Goal: Information Seeking & Learning: Check status

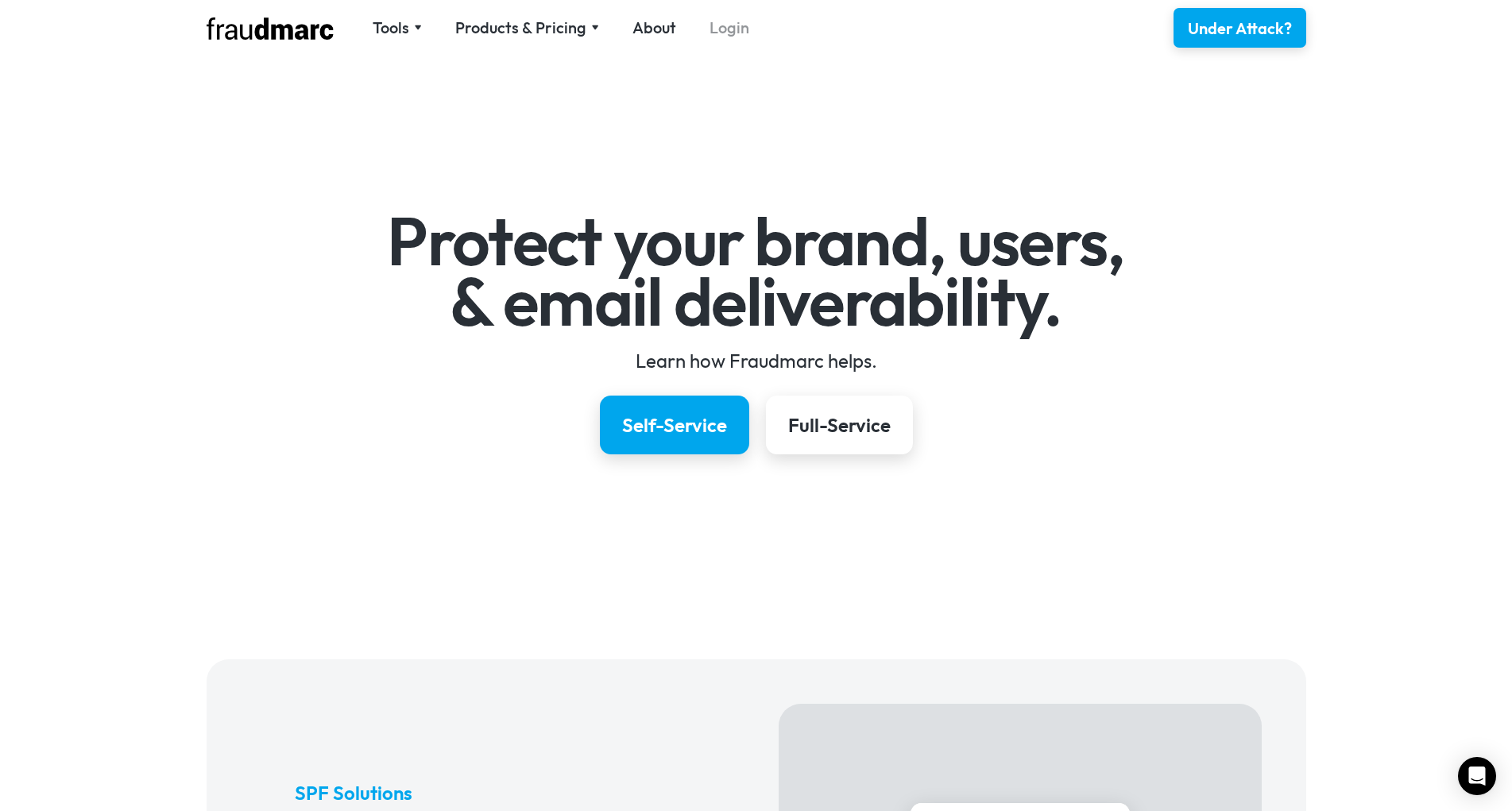
click at [709, 22] on link "Login" at bounding box center [729, 28] width 40 height 22
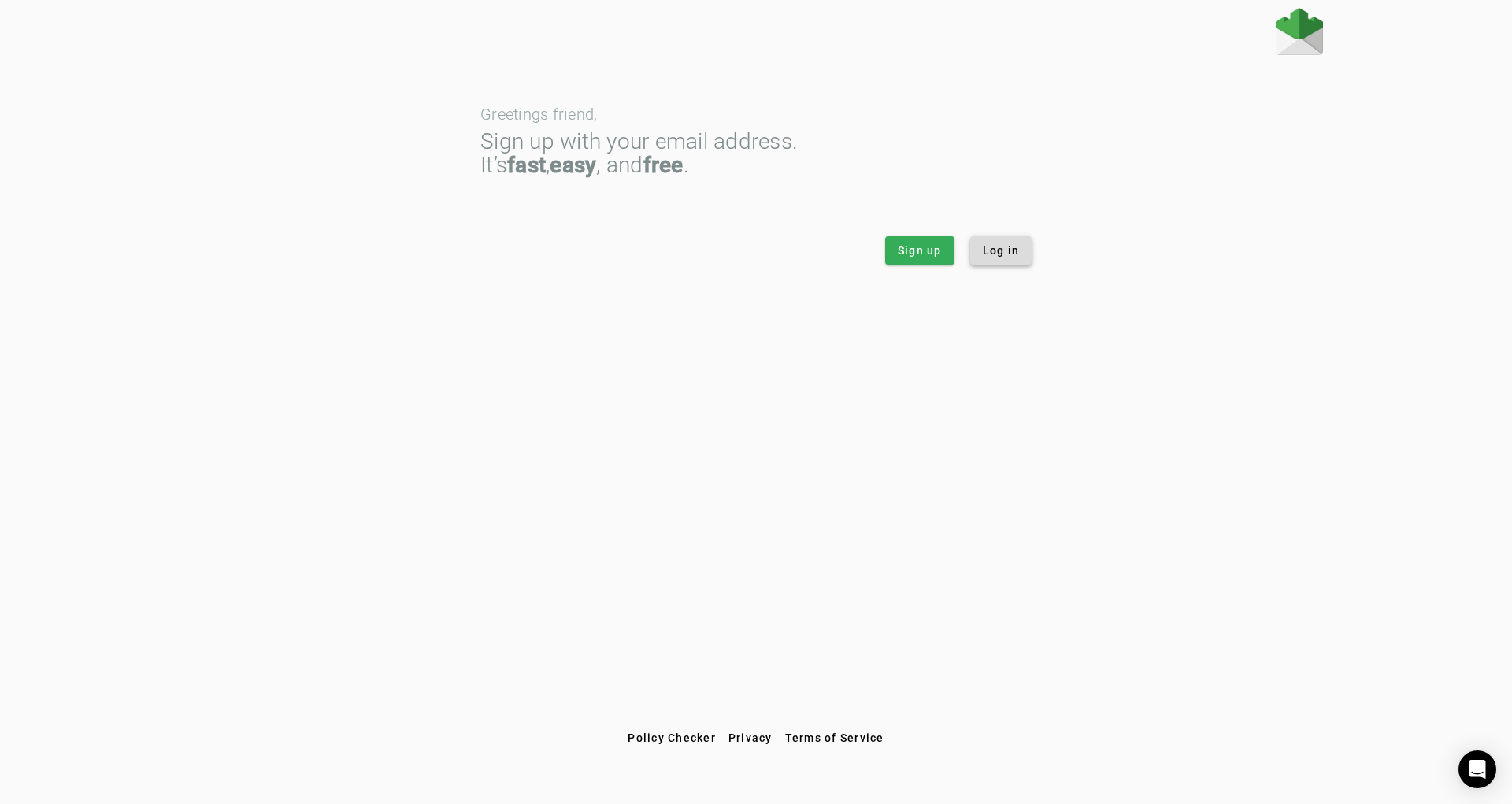
click at [997, 252] on span "Log in" at bounding box center [1001, 250] width 37 height 15
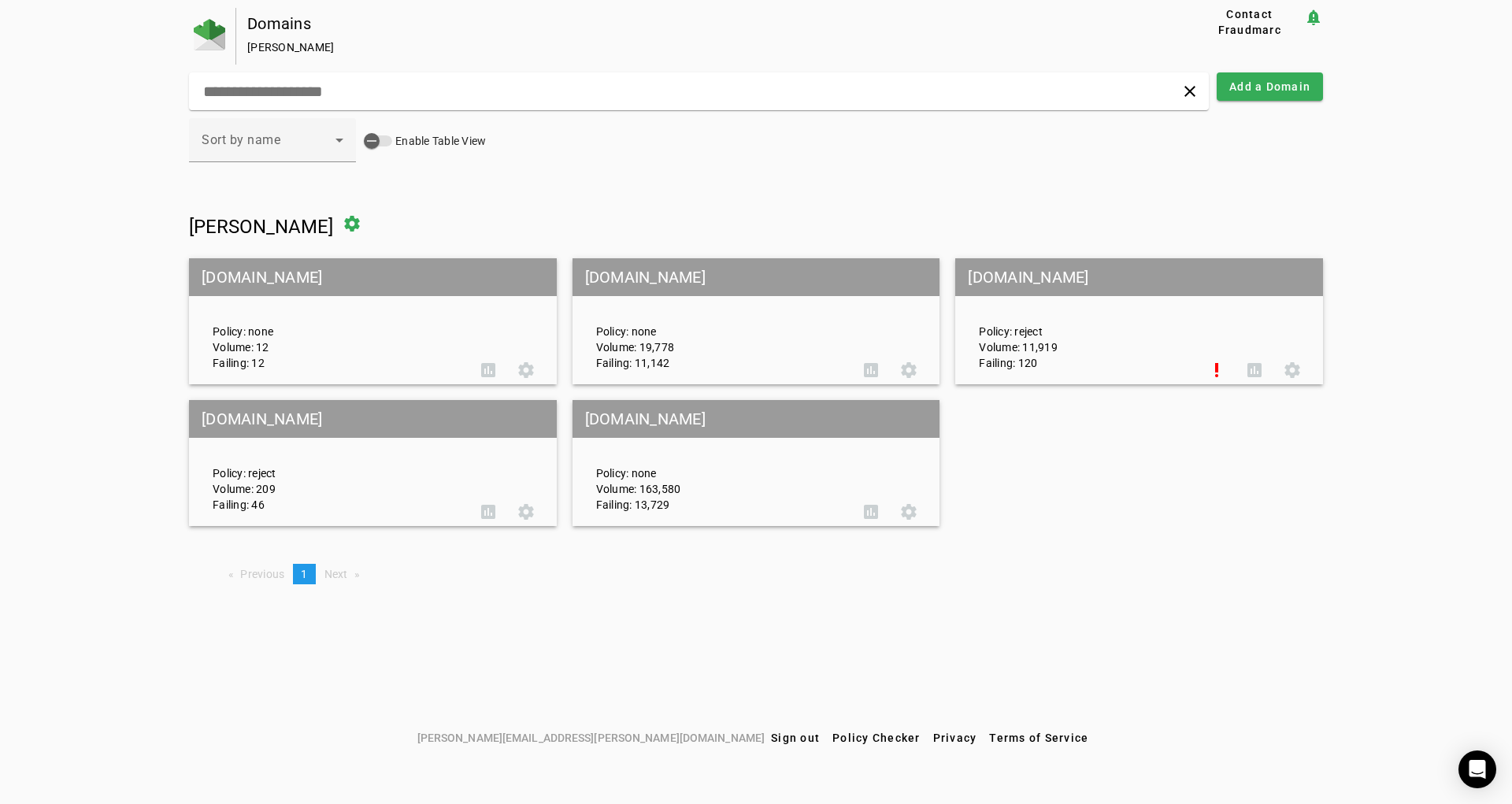
click at [640, 417] on mat-grid-tile-header "repagroup.com" at bounding box center [756, 419] width 368 height 38
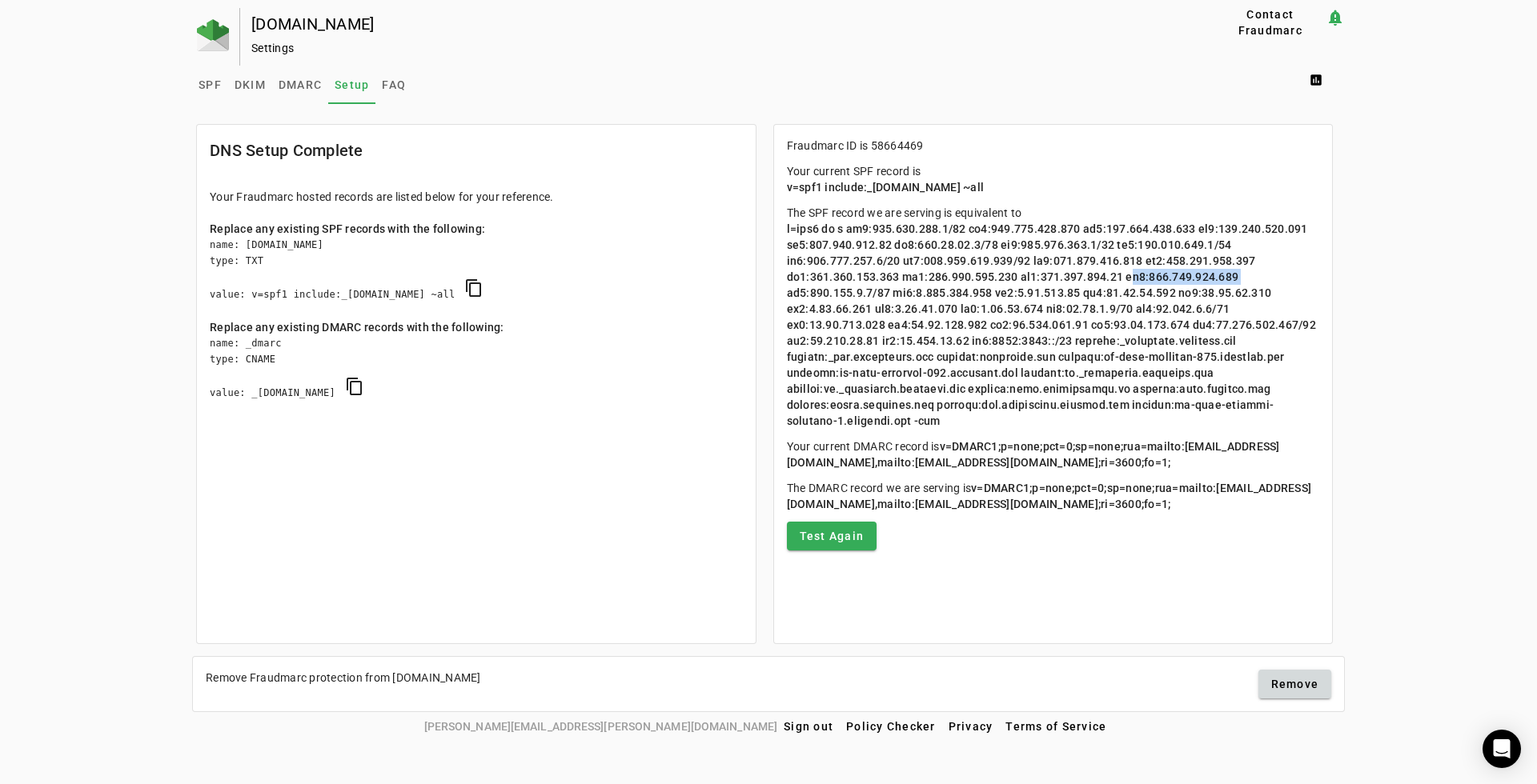
drag, startPoint x: 1112, startPoint y: 276, endPoint x: 1220, endPoint y: 280, distance: 108.1
click at [1220, 280] on span at bounding box center [1052, 325] width 532 height 205
drag, startPoint x: 1164, startPoint y: 405, endPoint x: 914, endPoint y: 423, distance: 250.6
click at [914, 423] on span at bounding box center [1052, 325] width 532 height 205
click at [1220, 405] on span at bounding box center [1052, 325] width 532 height 205
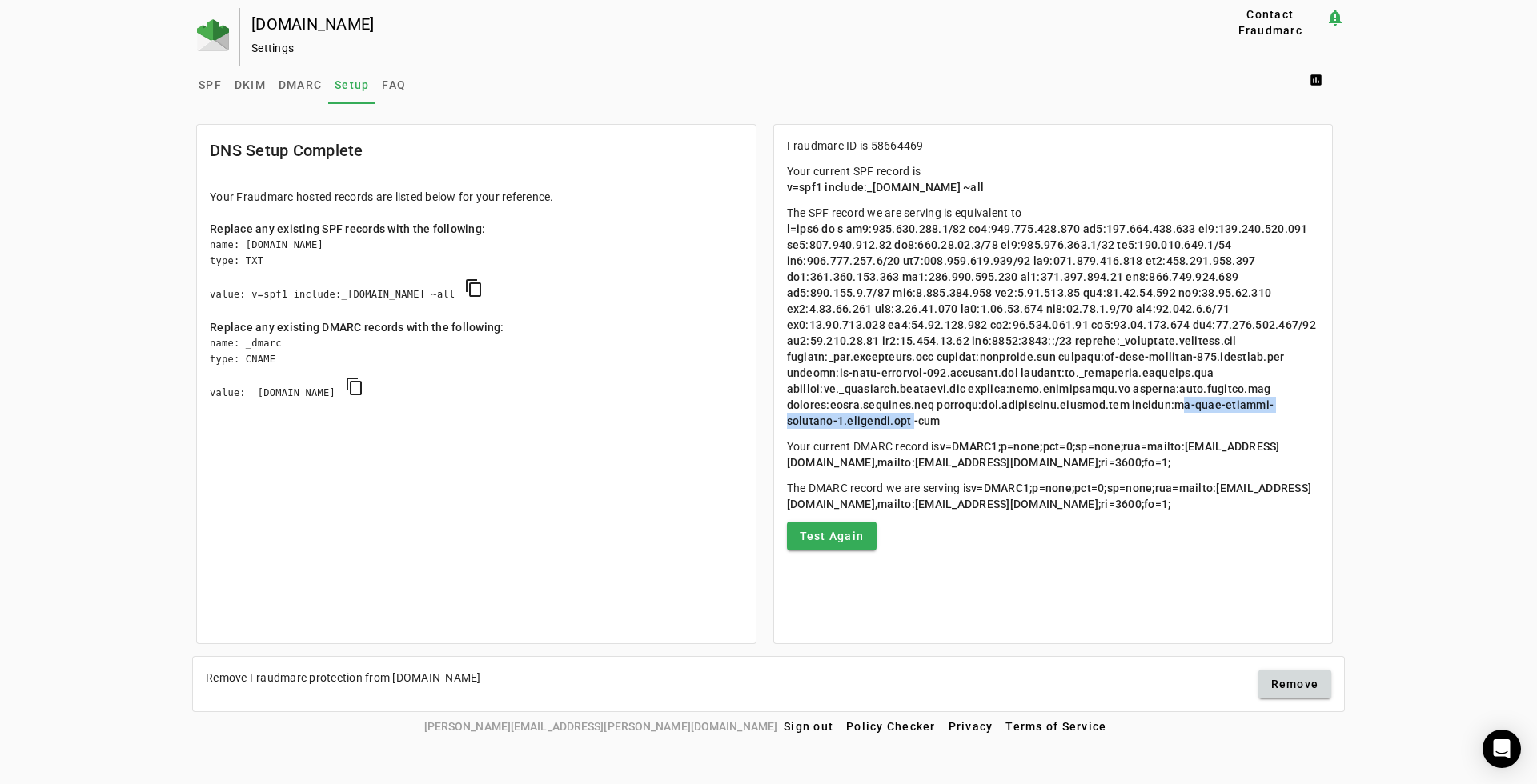
drag, startPoint x: 1163, startPoint y: 405, endPoint x: 918, endPoint y: 425, distance: 245.8
click at [918, 425] on span at bounding box center [1052, 325] width 532 height 205
click at [1093, 394] on span at bounding box center [1052, 325] width 532 height 205
click at [250, 83] on span "DKIM" at bounding box center [250, 84] width 31 height 11
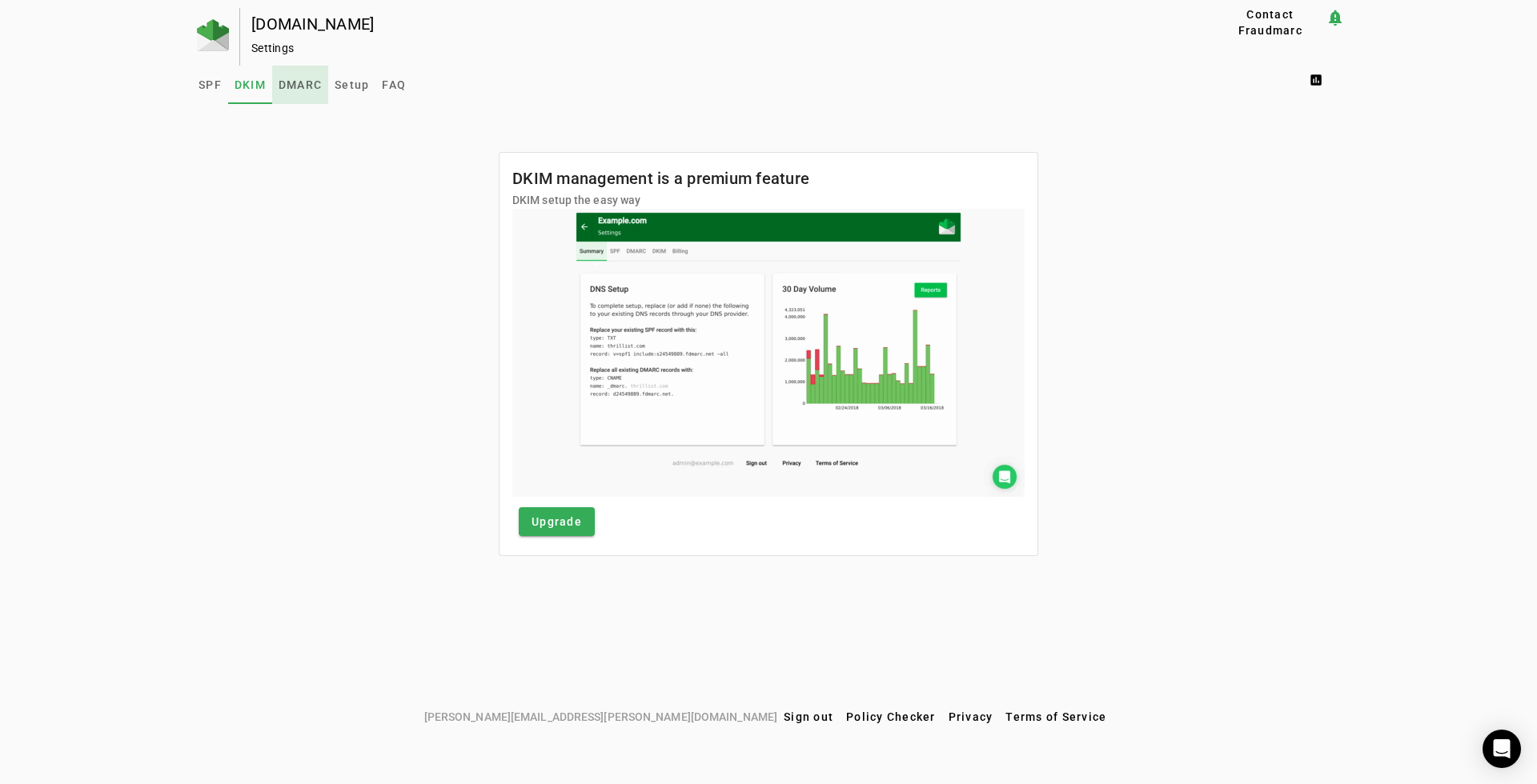
click at [299, 87] on span "DMARC" at bounding box center [300, 84] width 43 height 11
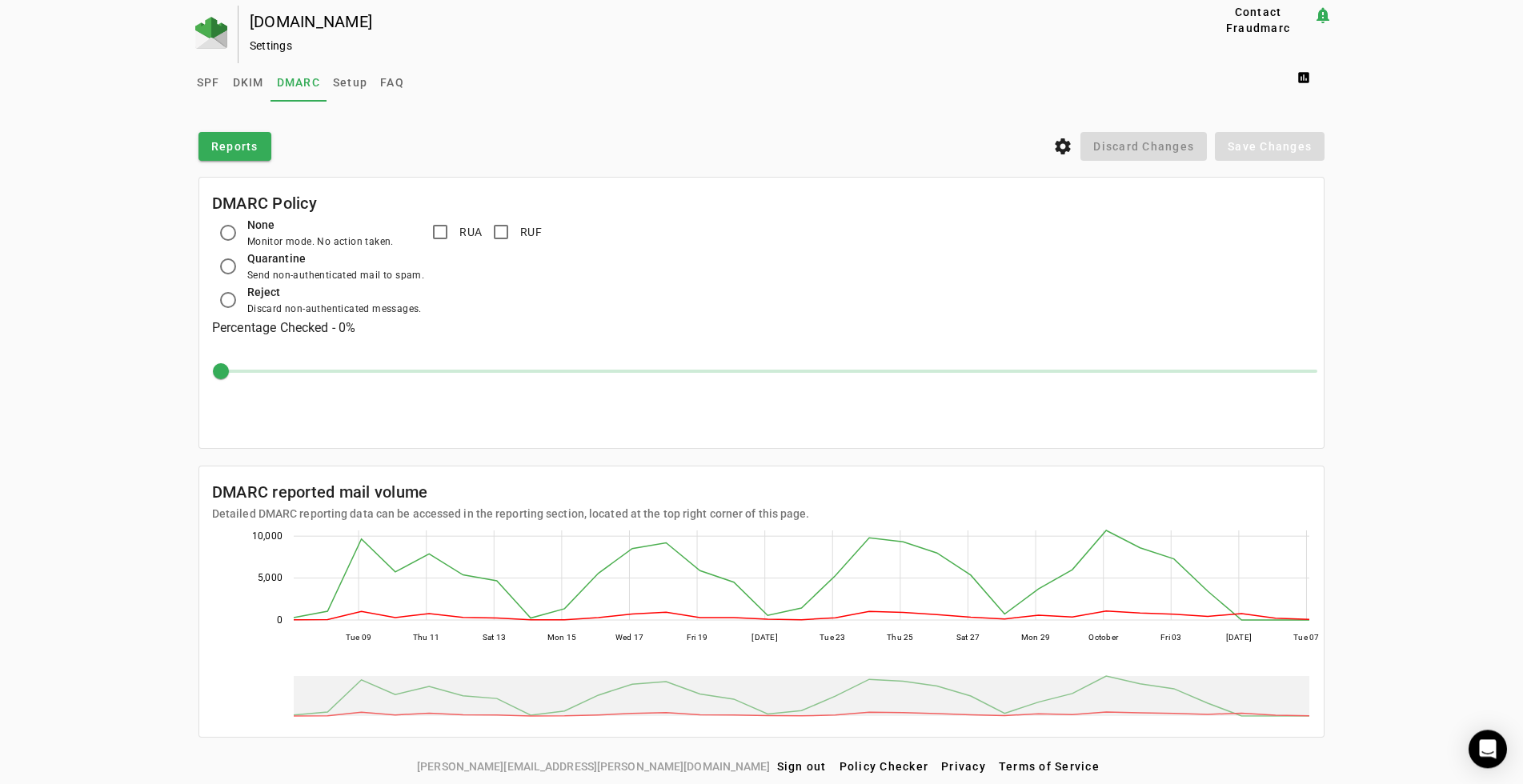
scroll to position [4, 0]
click at [44, 504] on div "repagroup.com Settings Contact Fraudmarc notification_important Settings SPF DK…" at bounding box center [762, 378] width 1523 height 747
click at [342, 76] on span "Setup" at bounding box center [351, 81] width 35 height 11
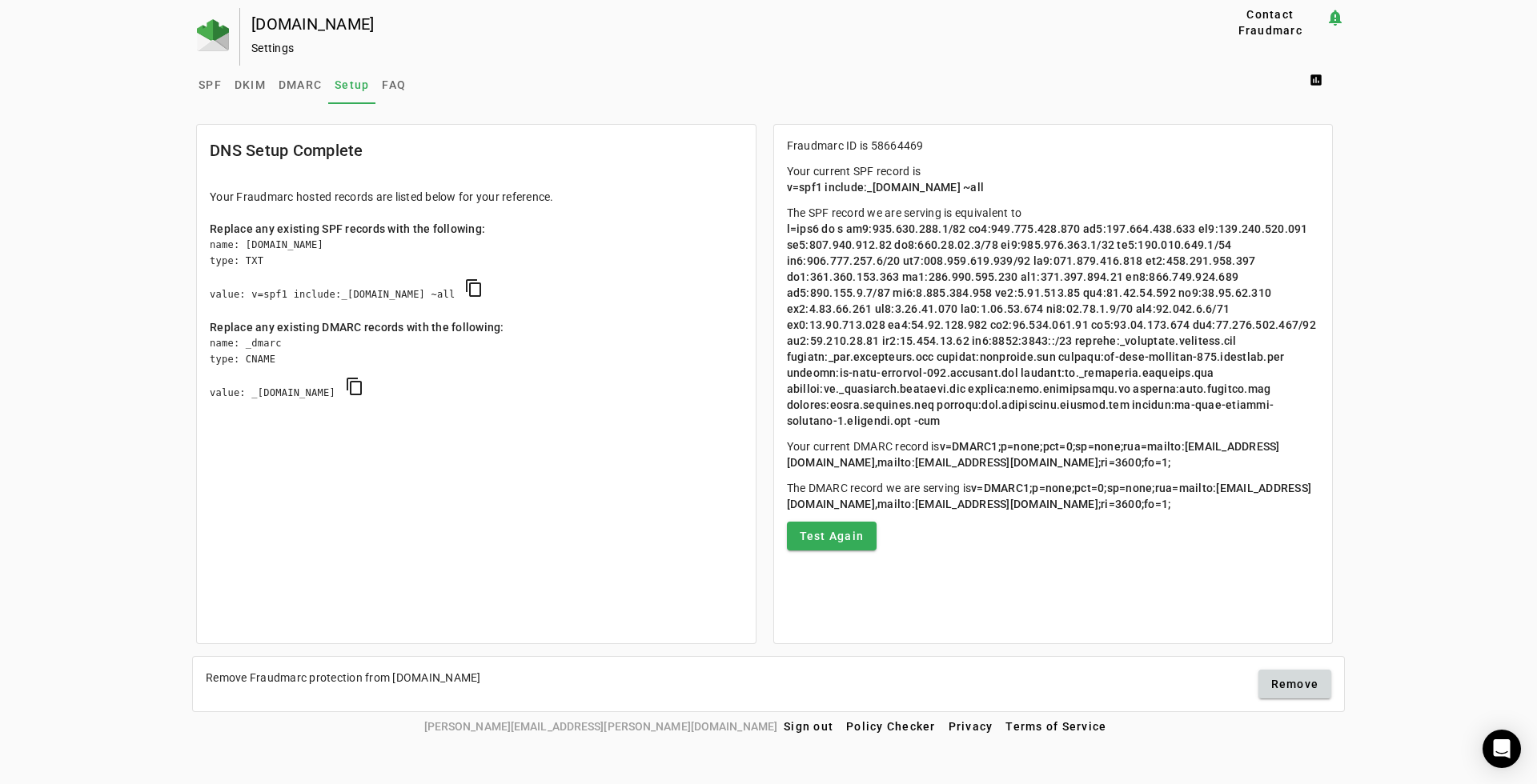
click at [287, 23] on div "[DOMAIN_NAME]" at bounding box center [707, 23] width 913 height 16
click at [267, 46] on div "Settings" at bounding box center [707, 48] width 913 height 16
click at [212, 36] on img at bounding box center [213, 35] width 32 height 32
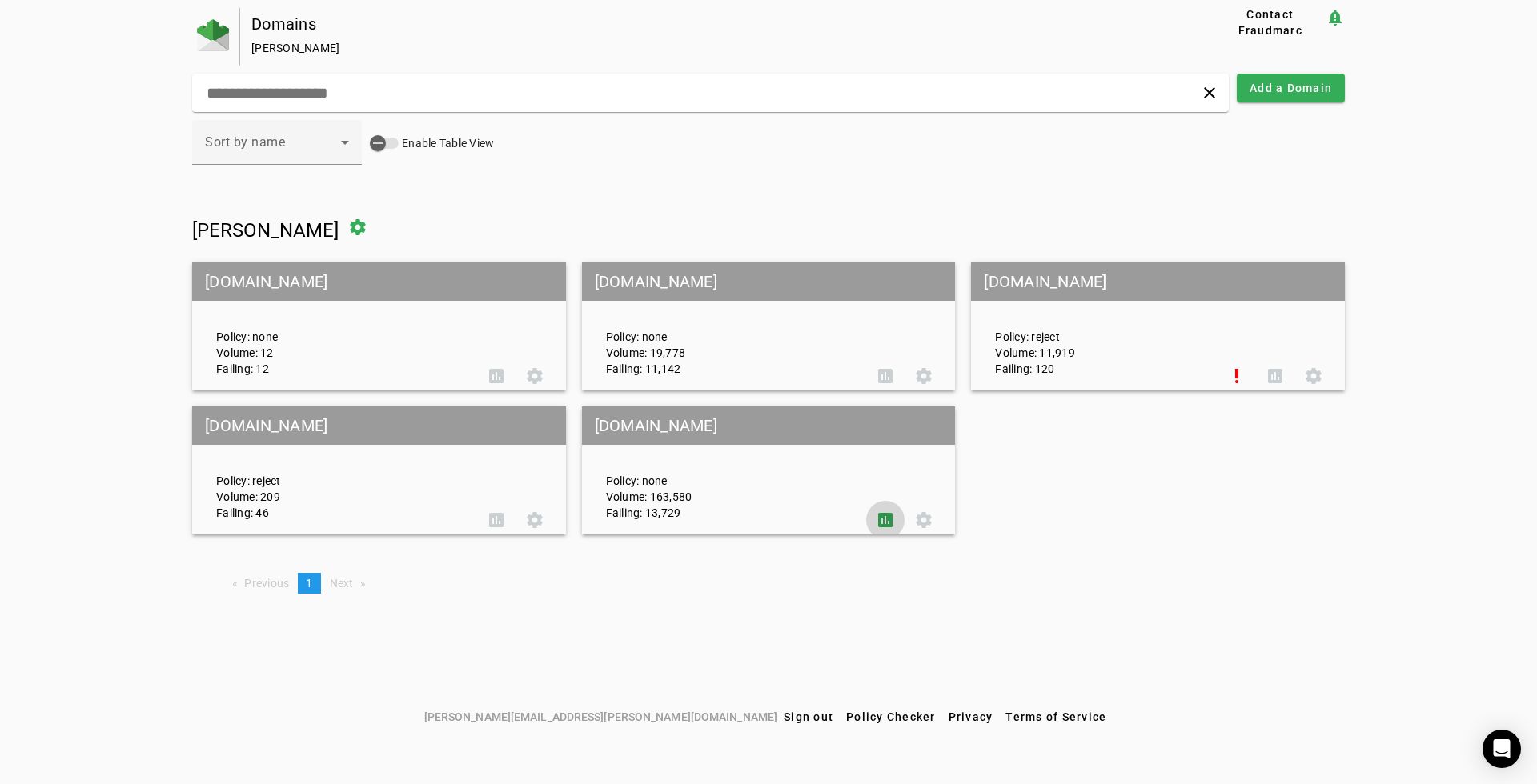
click at [887, 520] on span at bounding box center [885, 520] width 38 height 38
click at [646, 424] on mat-grid-tile-header "[DOMAIN_NAME]" at bounding box center [768, 425] width 374 height 38
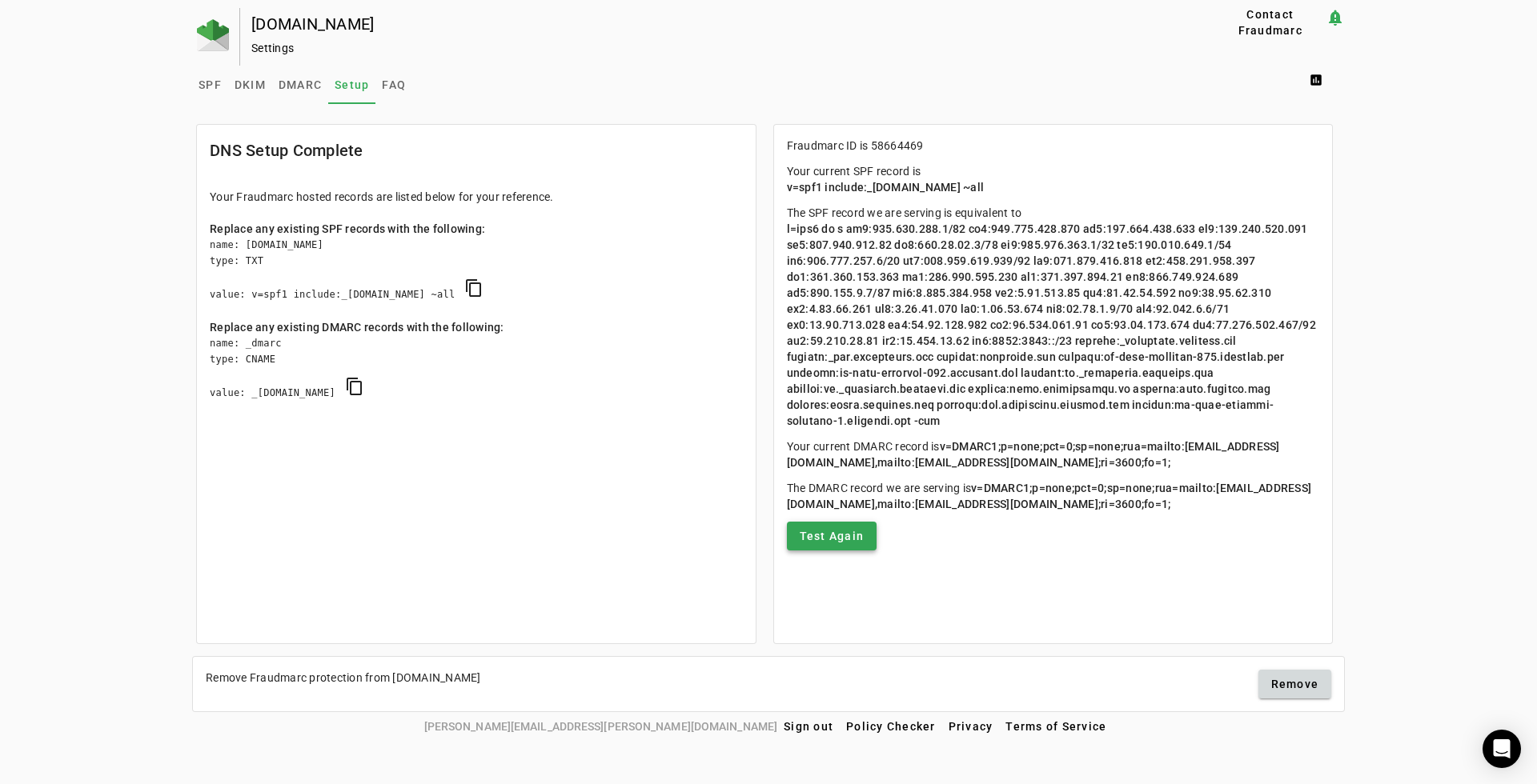
click at [838, 544] on span "Test Again" at bounding box center [832, 536] width 65 height 16
click at [251, 77] on span "DKIM" at bounding box center [250, 85] width 31 height 38
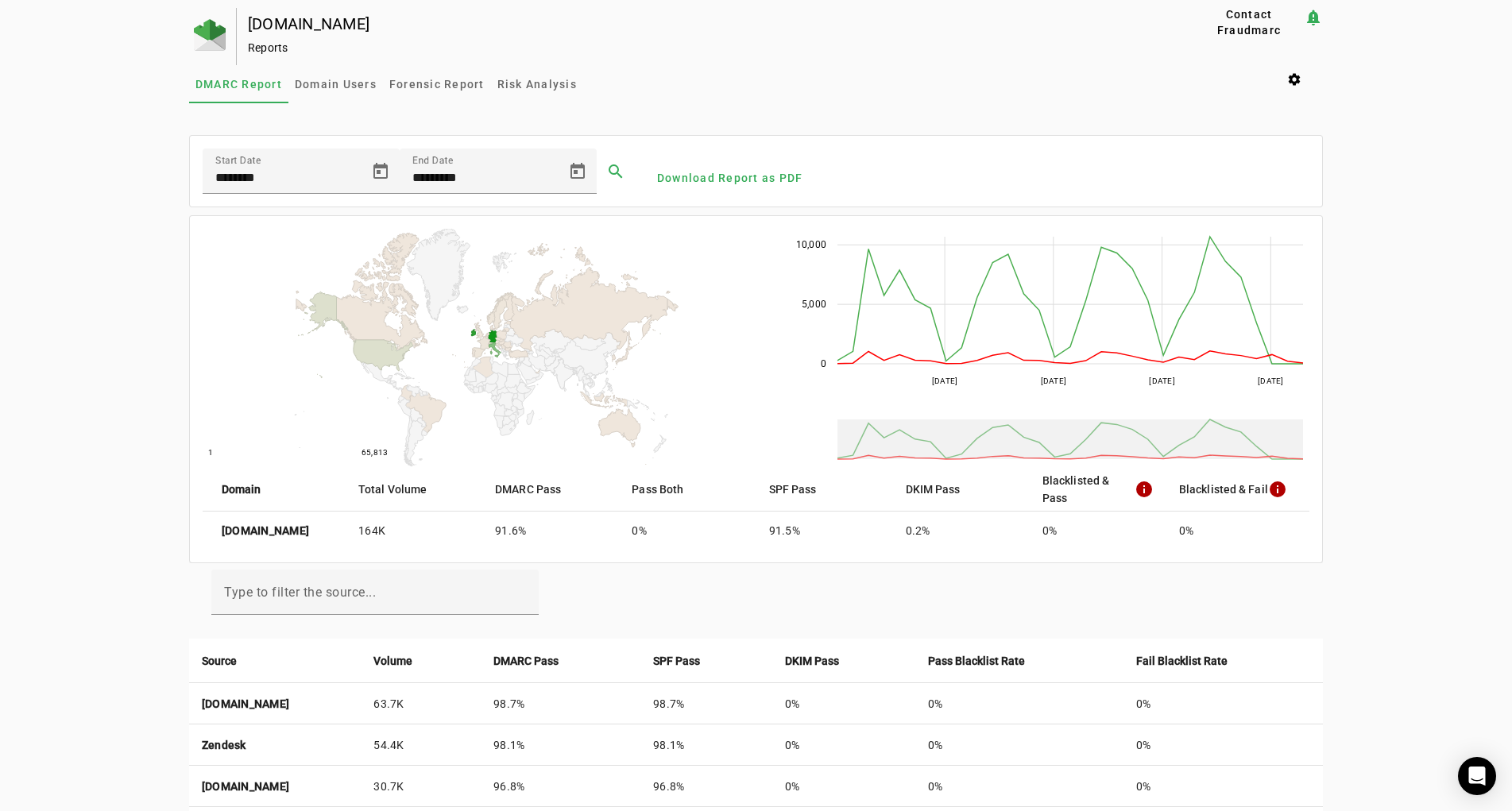
click at [1275, 487] on mat-icon "info" at bounding box center [1278, 490] width 19 height 19
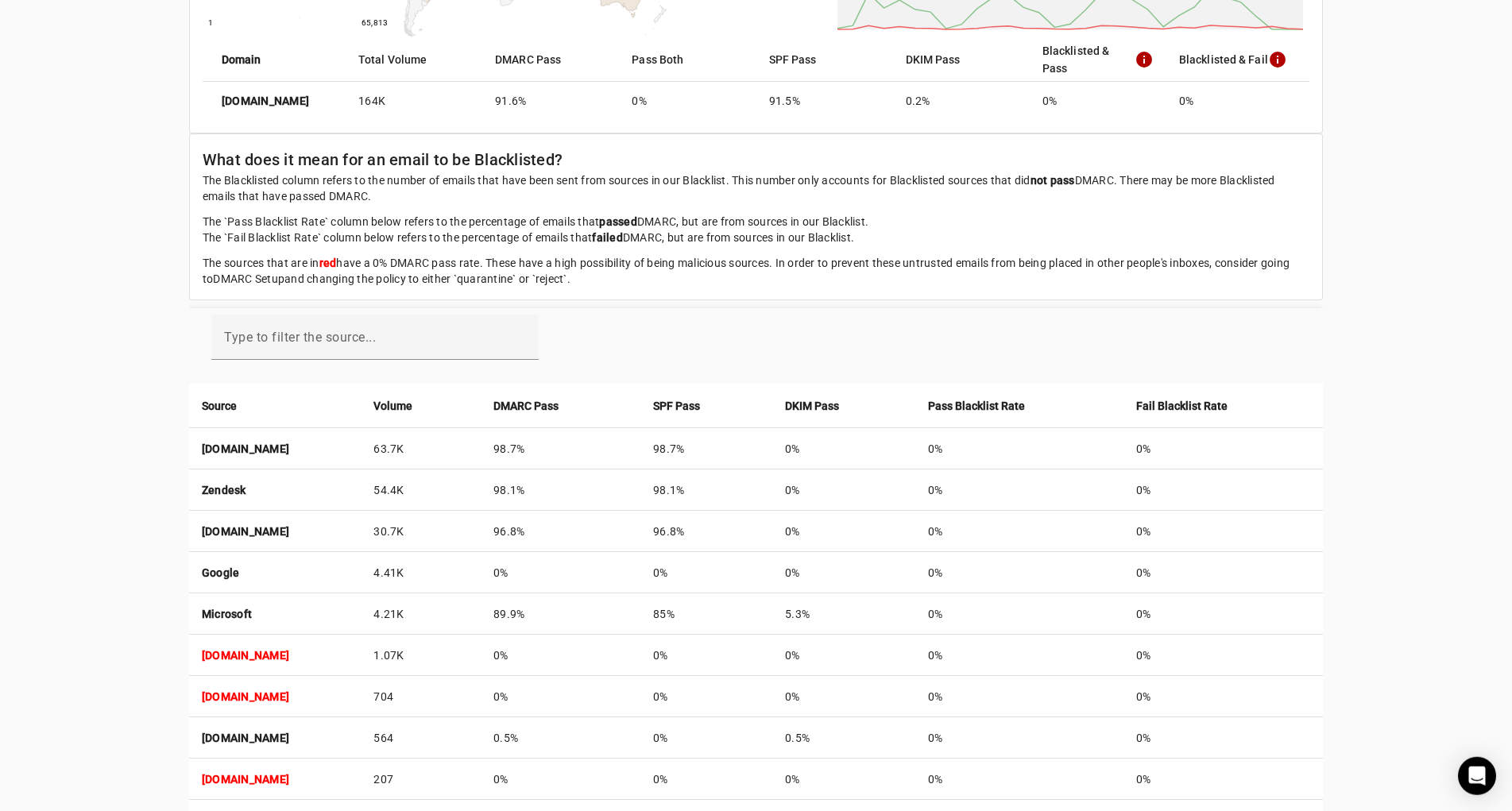
scroll to position [405, 0]
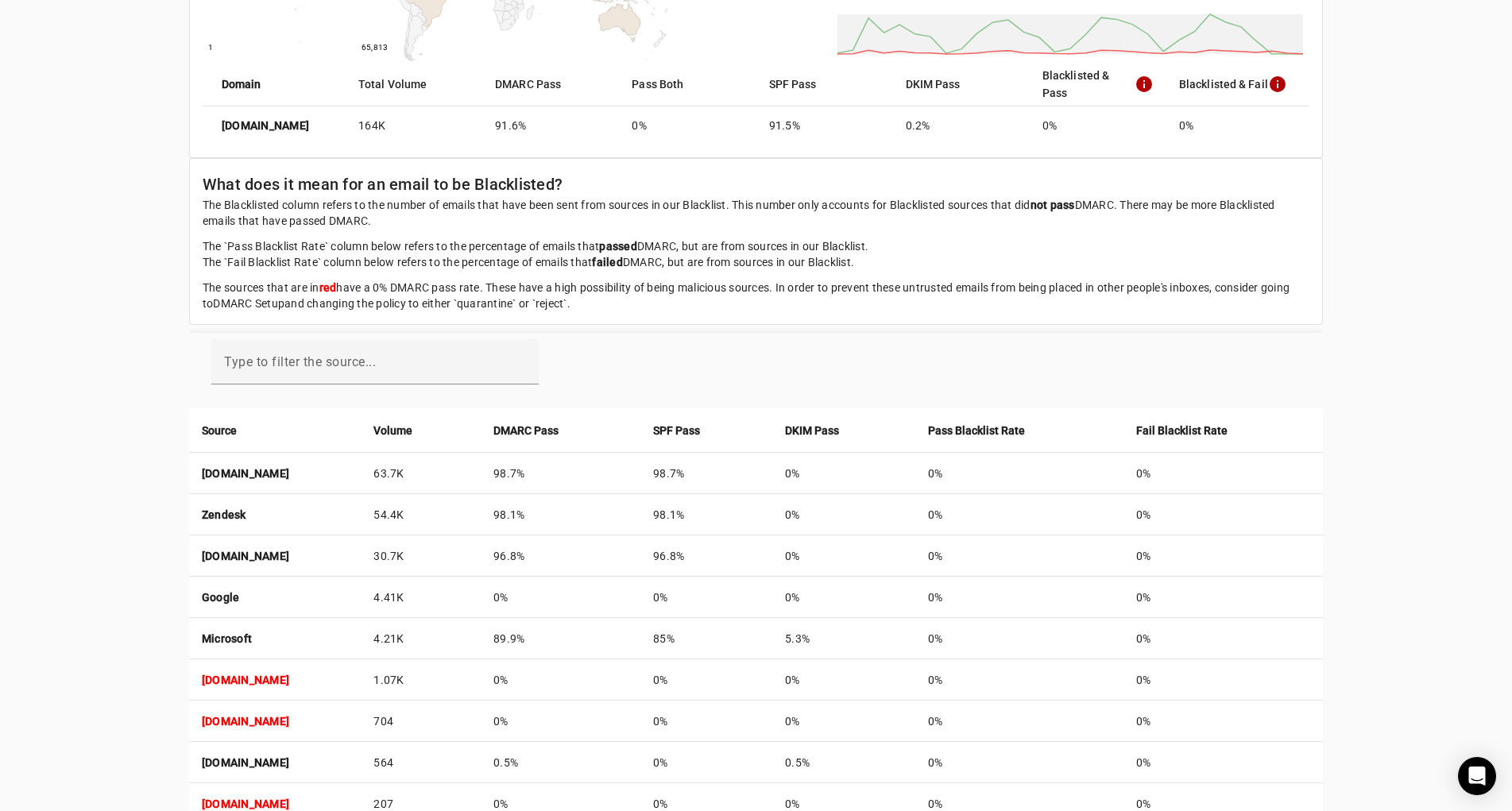
click at [1283, 86] on mat-icon "info" at bounding box center [1278, 84] width 19 height 19
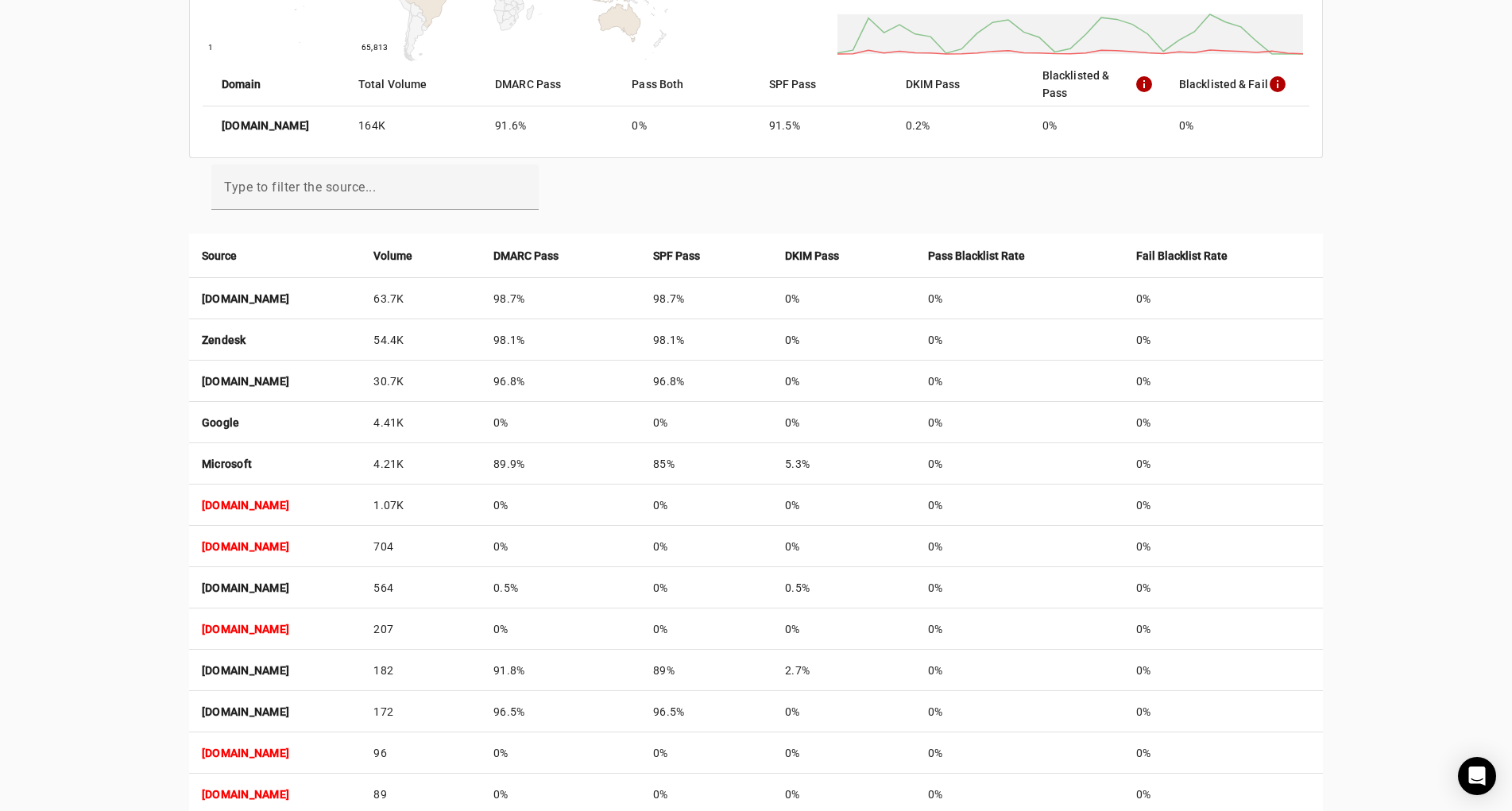
click at [1279, 86] on mat-icon "info" at bounding box center [1278, 84] width 19 height 19
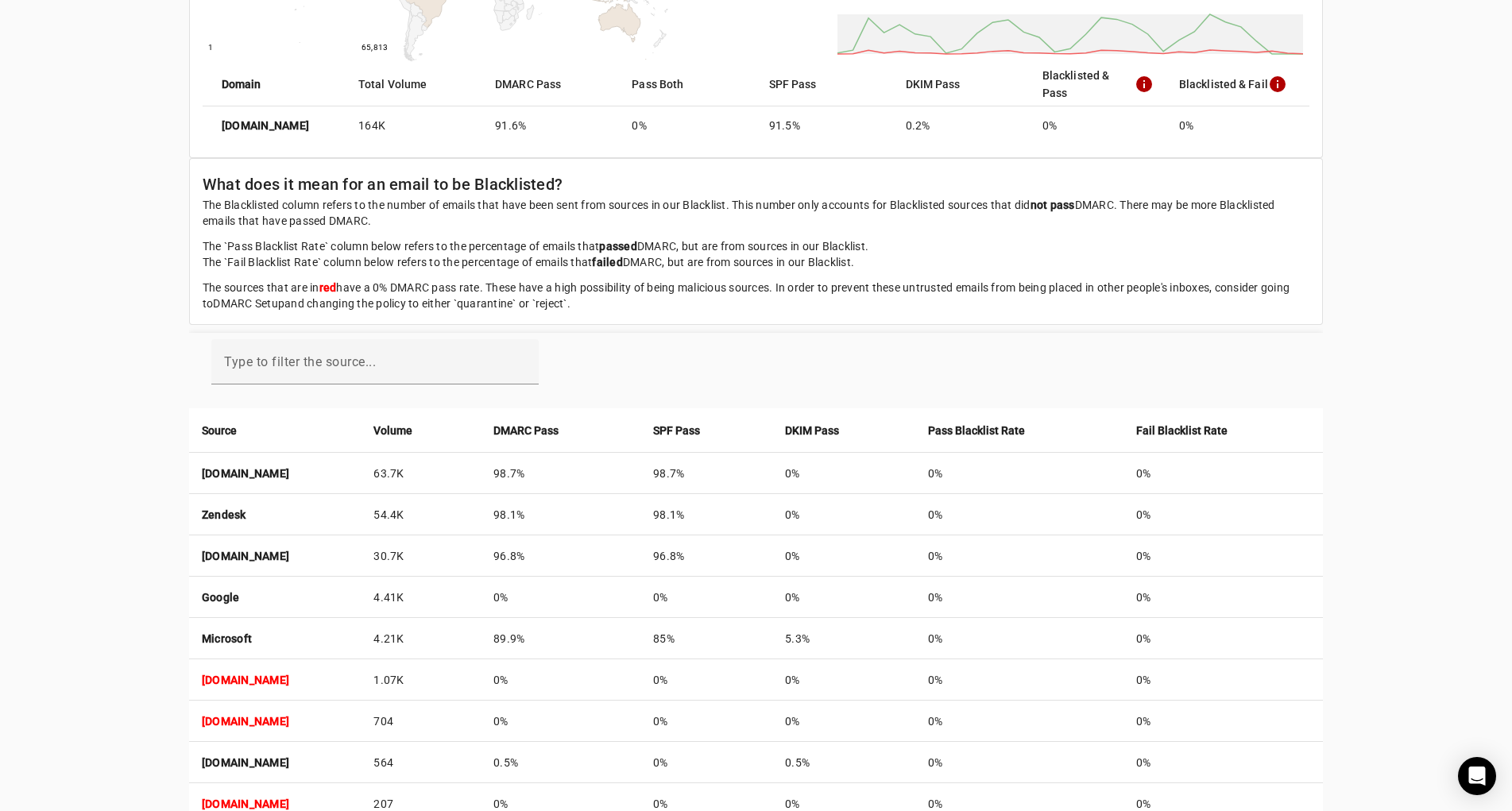
click at [1279, 86] on mat-icon "info" at bounding box center [1278, 84] width 19 height 19
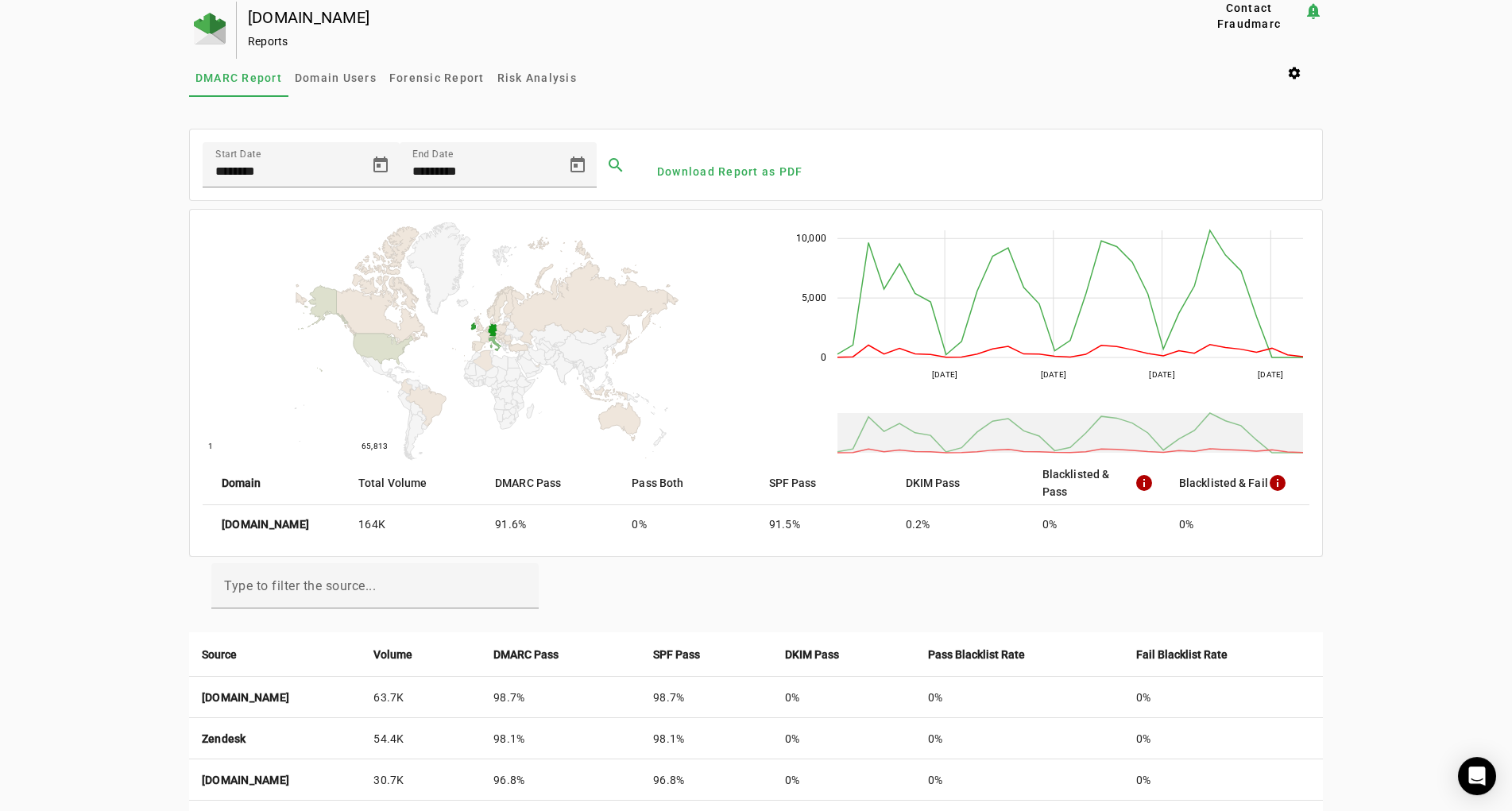
scroll to position [0, 0]
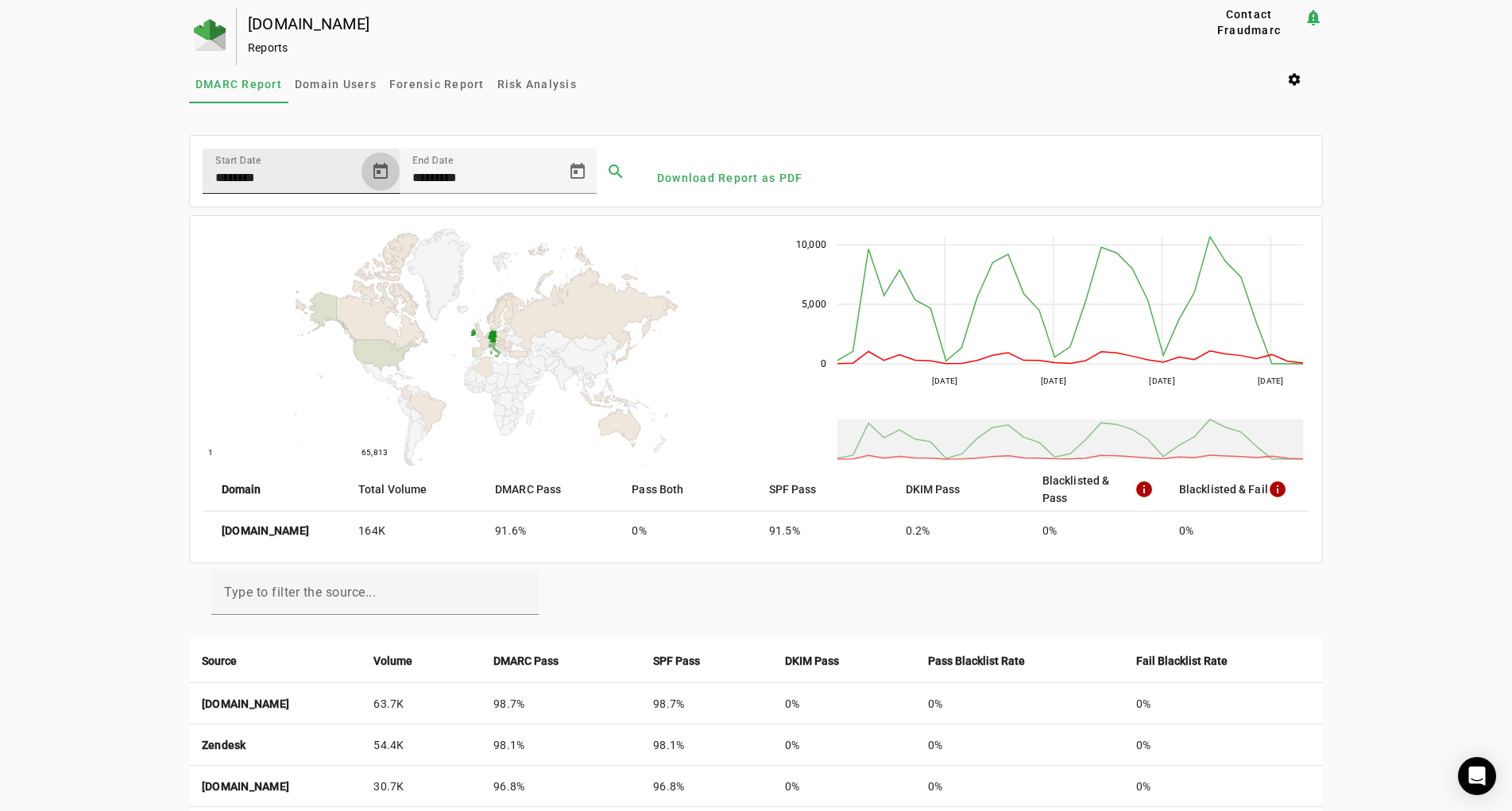
click at [375, 170] on span "Open calendar" at bounding box center [380, 172] width 38 height 38
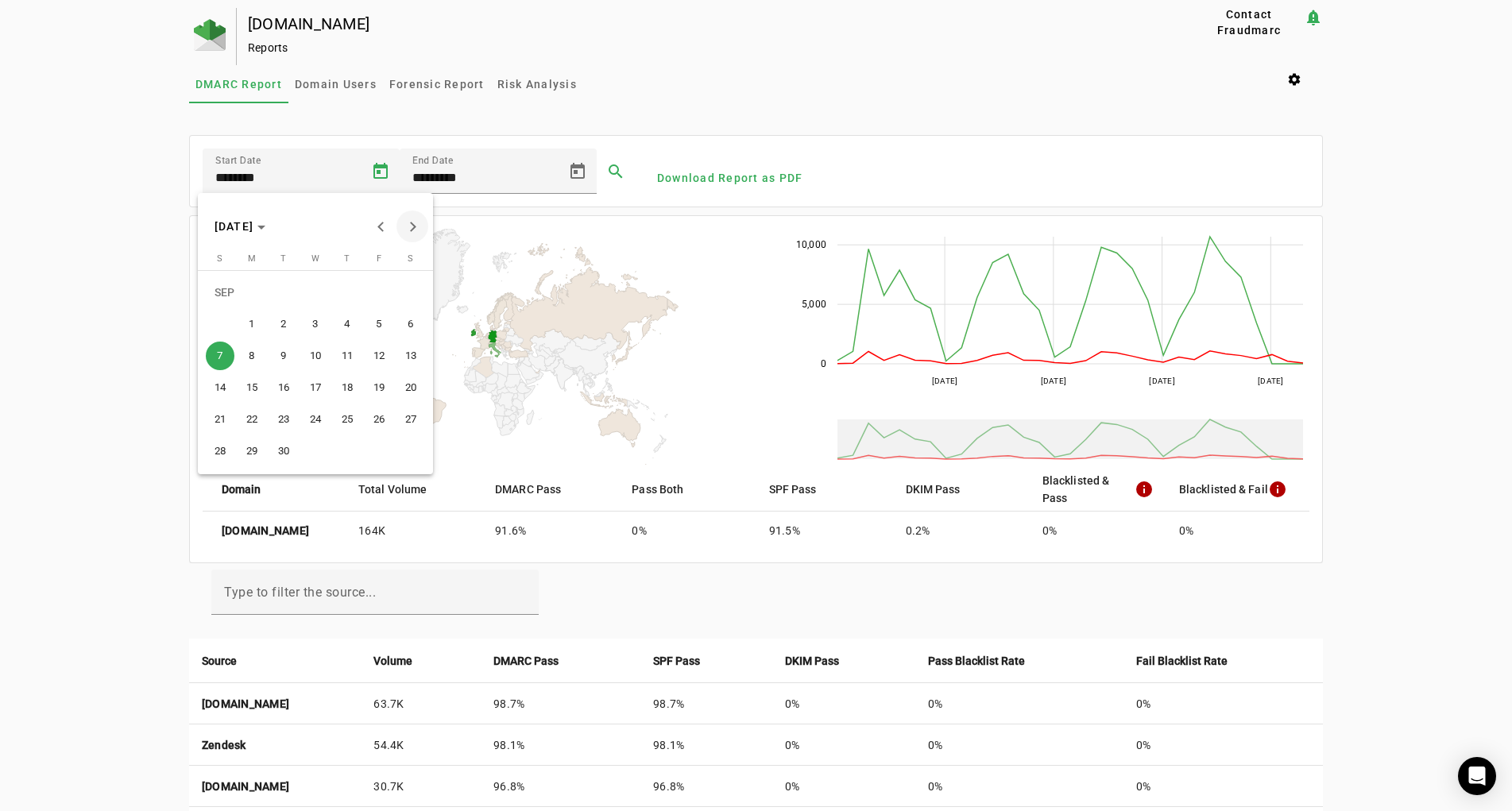
click at [411, 229] on button "Next month" at bounding box center [412, 226] width 32 height 32
click at [223, 323] on span "5" at bounding box center [220, 324] width 28 height 28
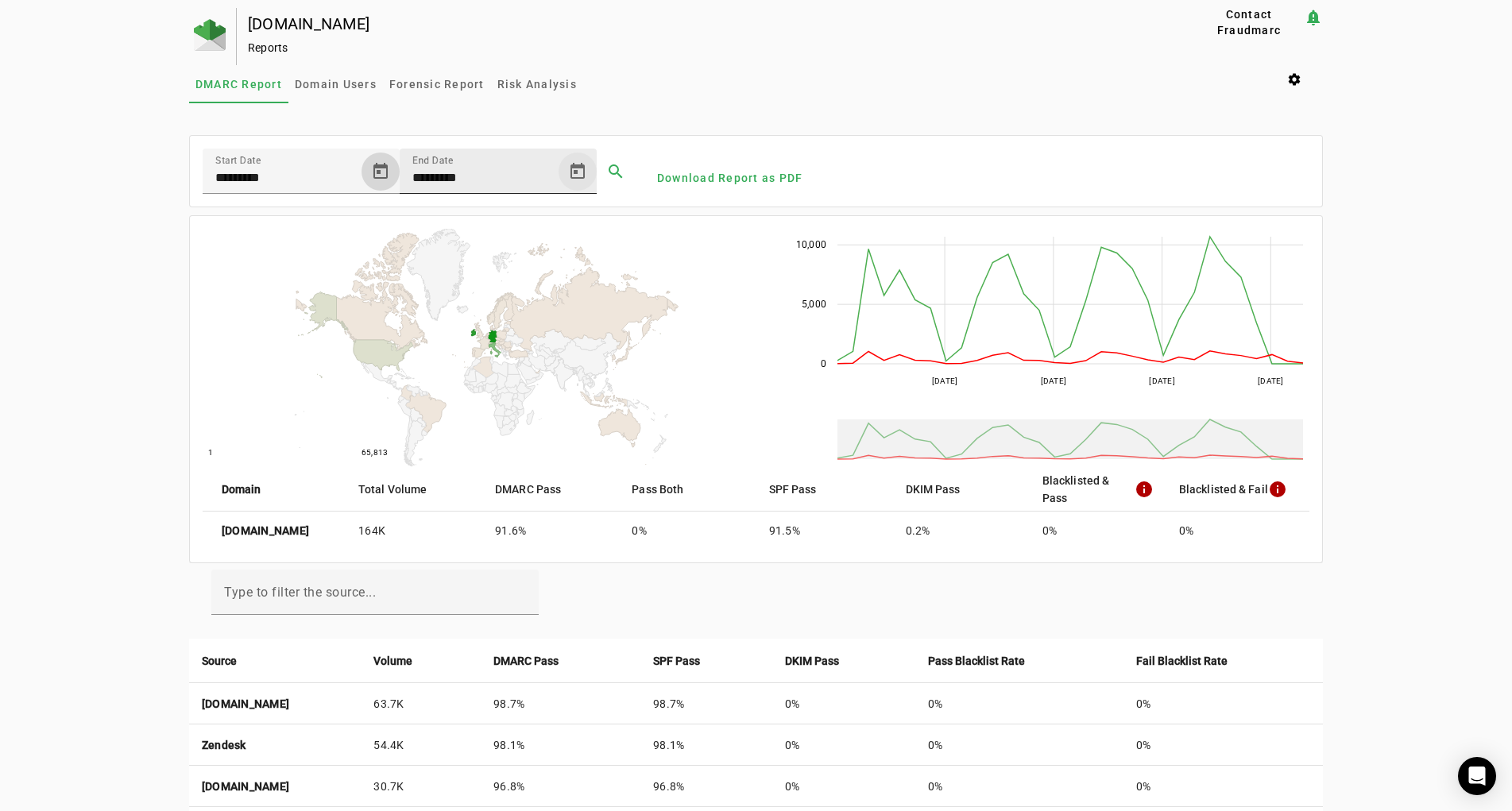
click at [578, 172] on span "Open calendar" at bounding box center [578, 172] width 38 height 38
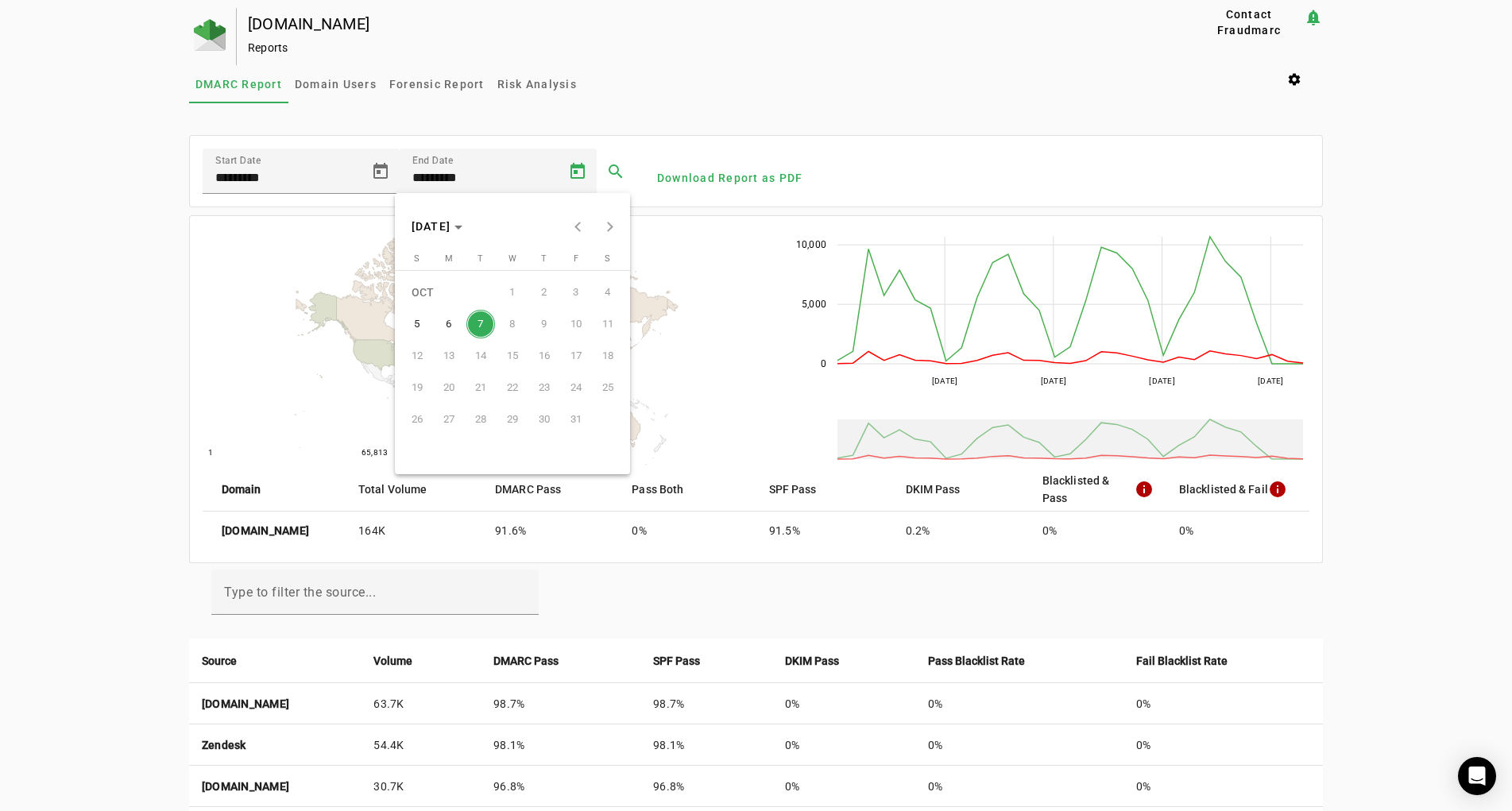
click at [482, 322] on span "7" at bounding box center [480, 324] width 28 height 28
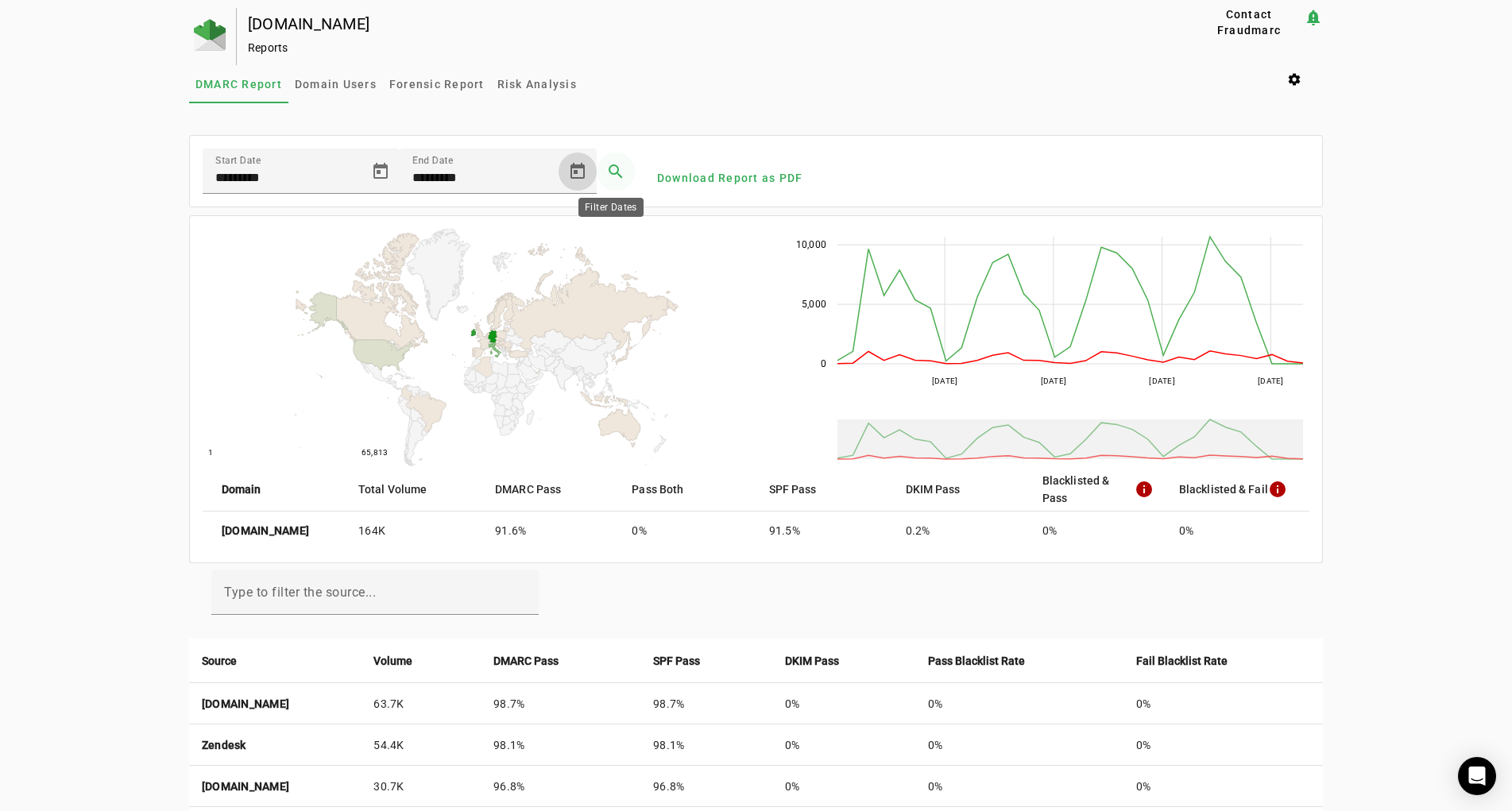
click at [612, 168] on span at bounding box center [615, 172] width 38 height 38
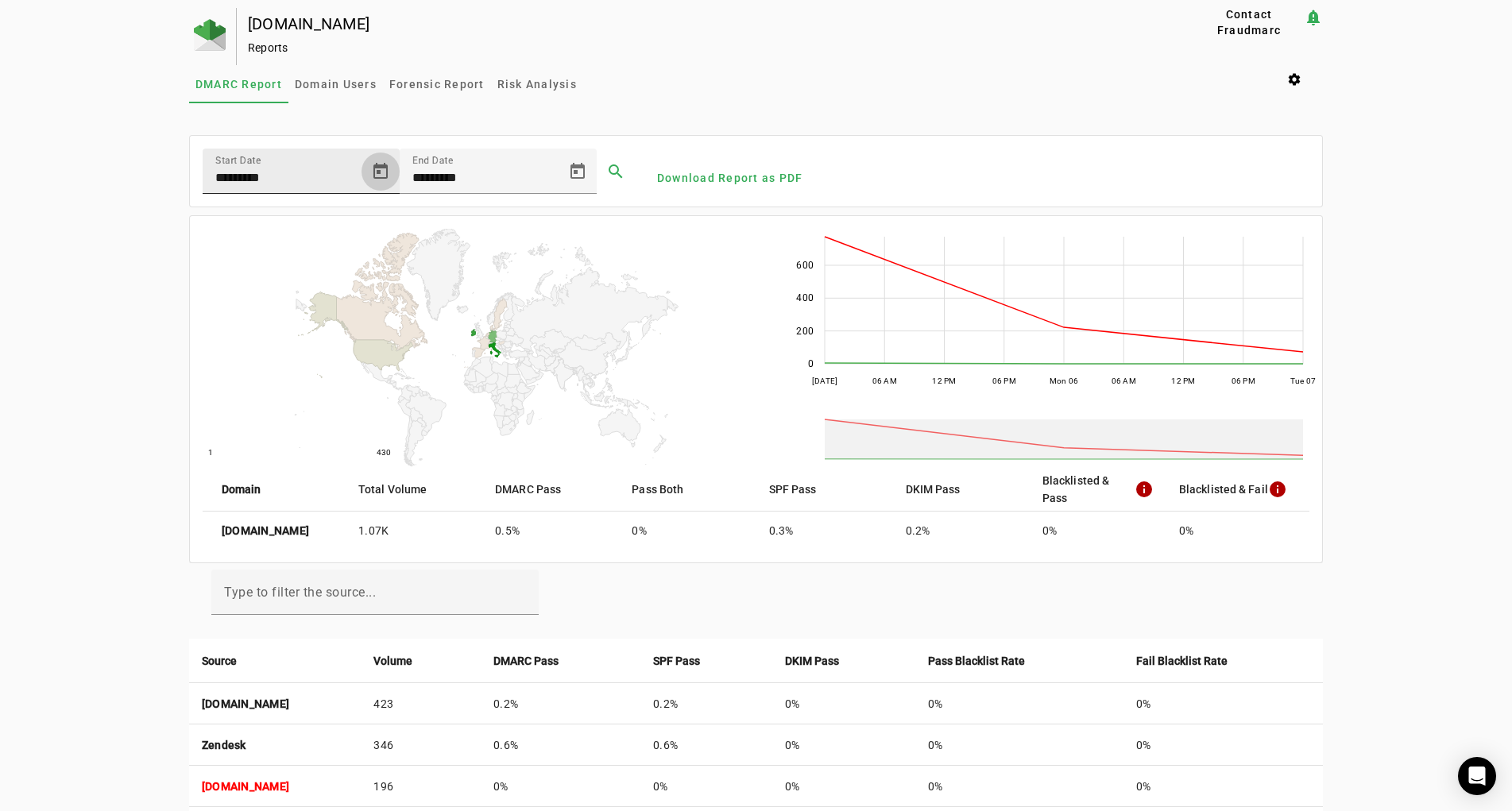
click at [372, 173] on span "Open calendar" at bounding box center [380, 172] width 38 height 38
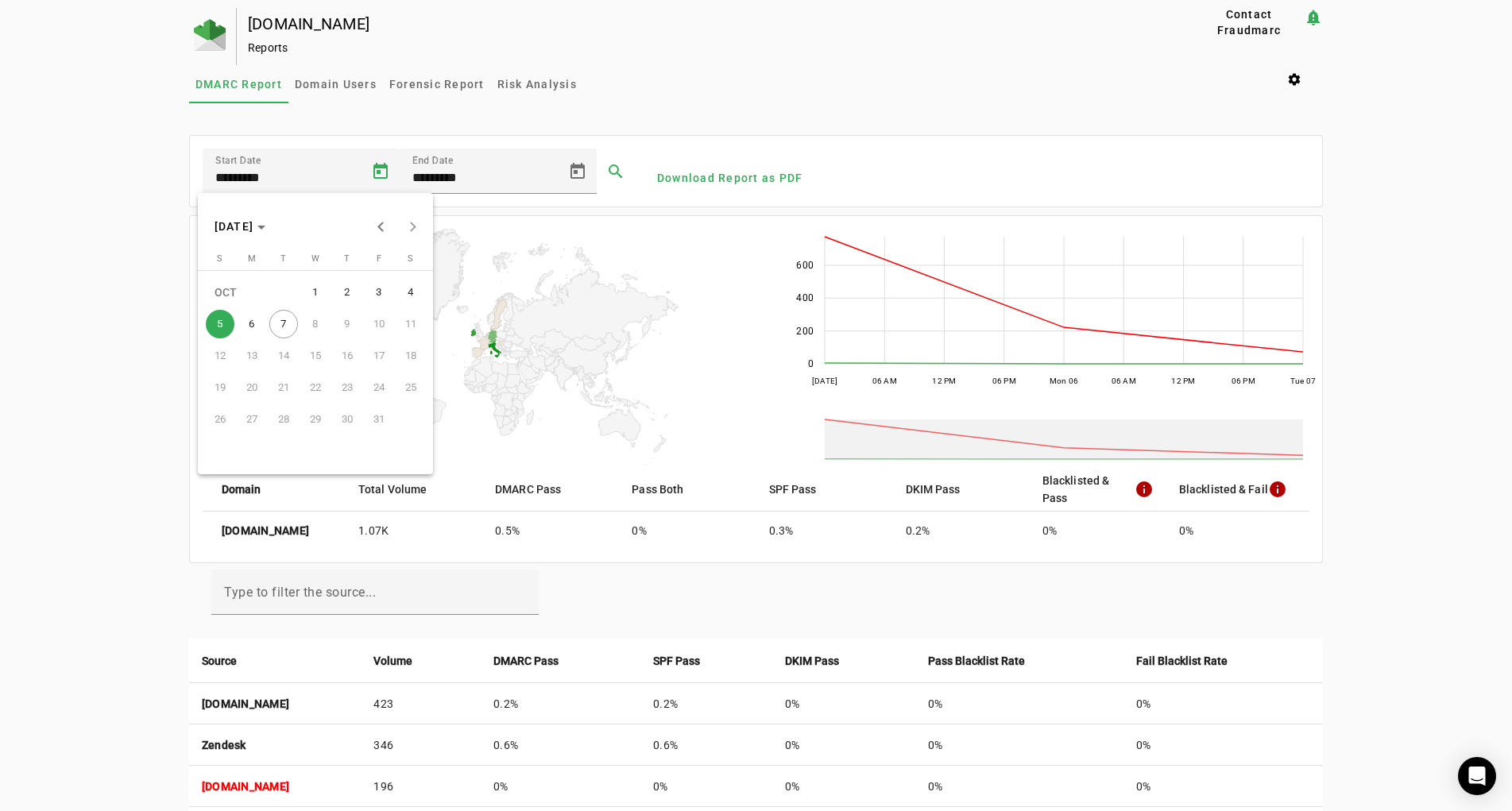
click at [375, 290] on span "3" at bounding box center [378, 292] width 28 height 28
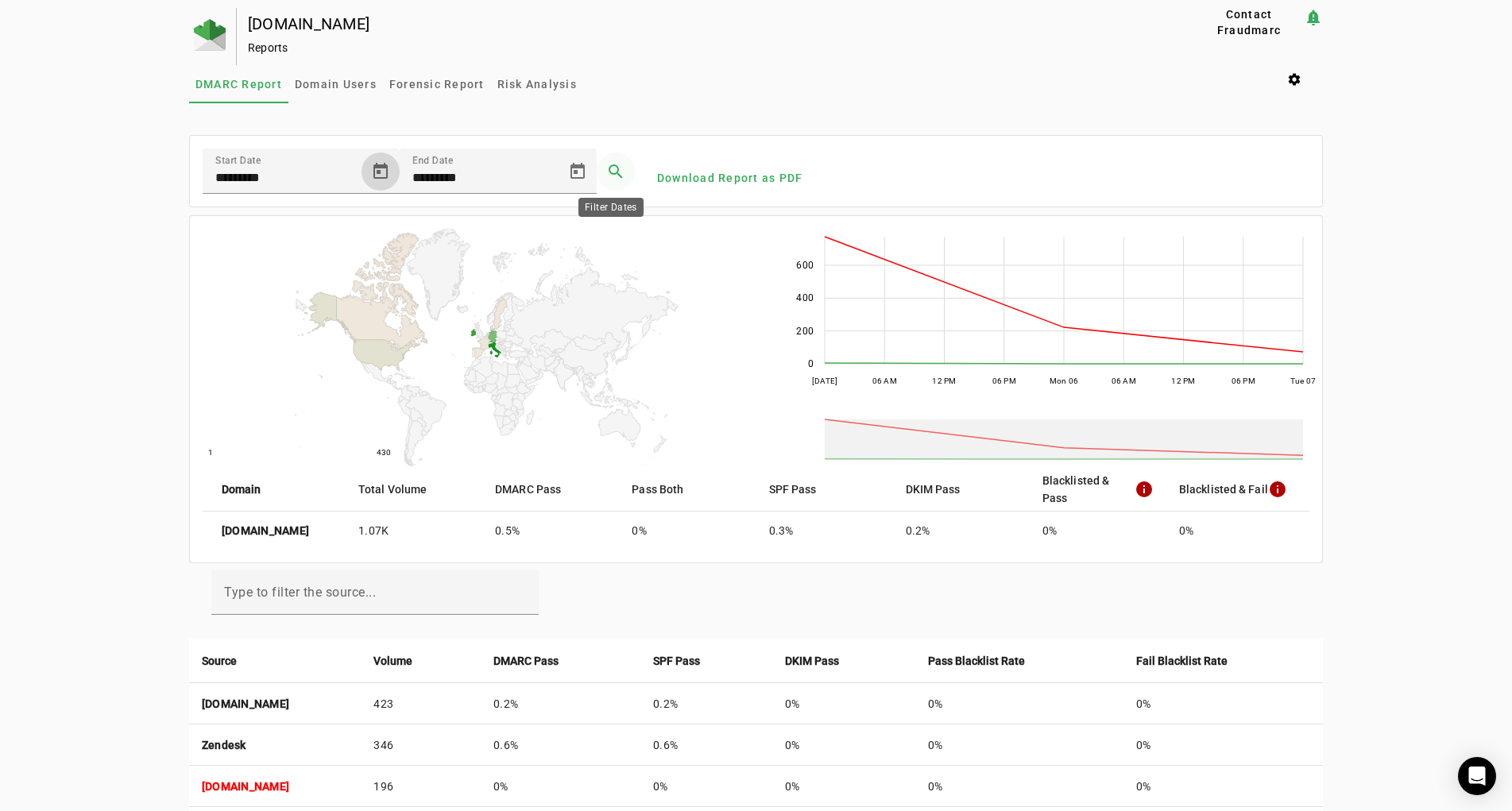
click at [609, 169] on span at bounding box center [615, 172] width 38 height 38
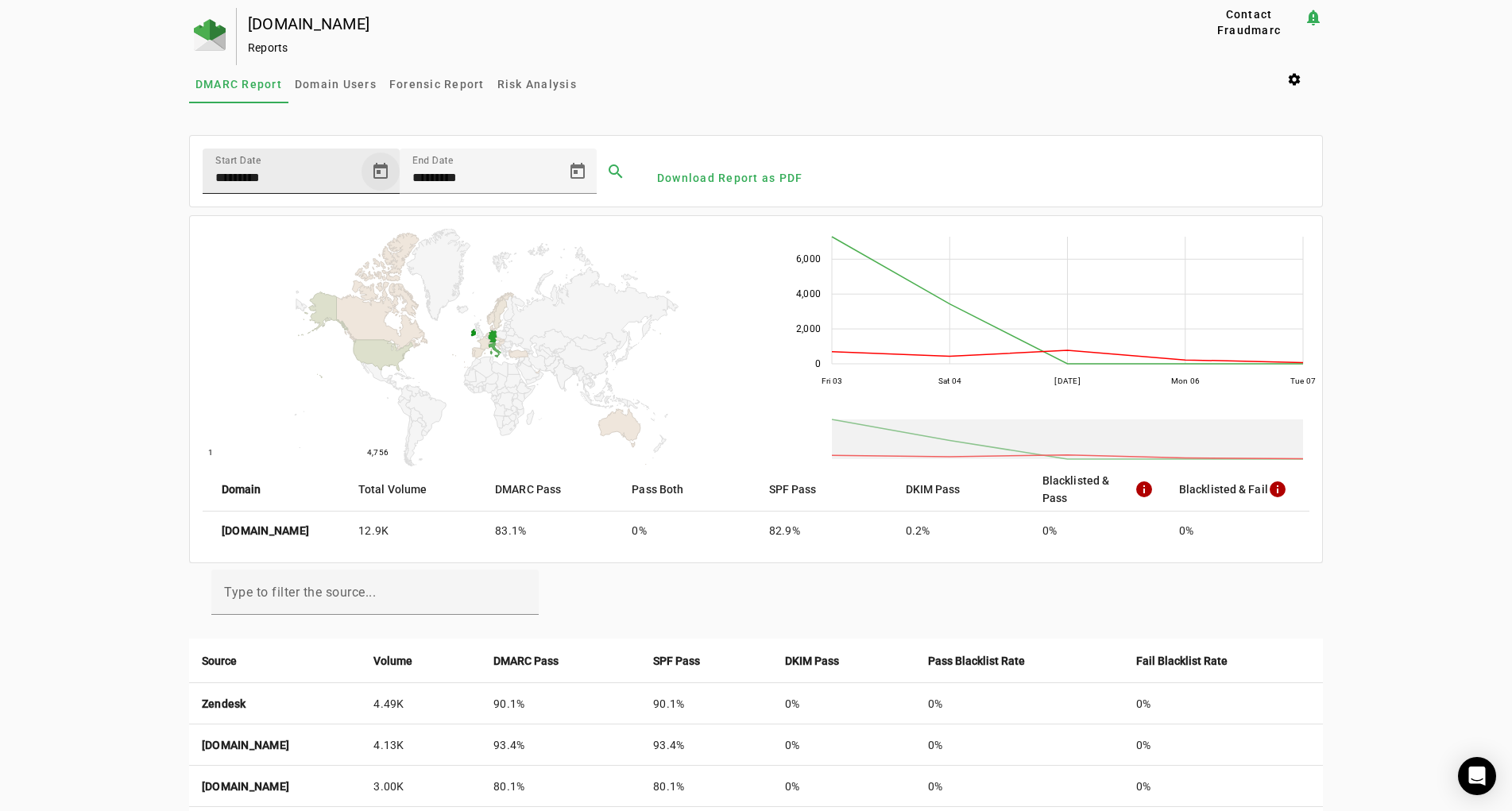
click at [383, 172] on span "Open calendar" at bounding box center [380, 172] width 38 height 38
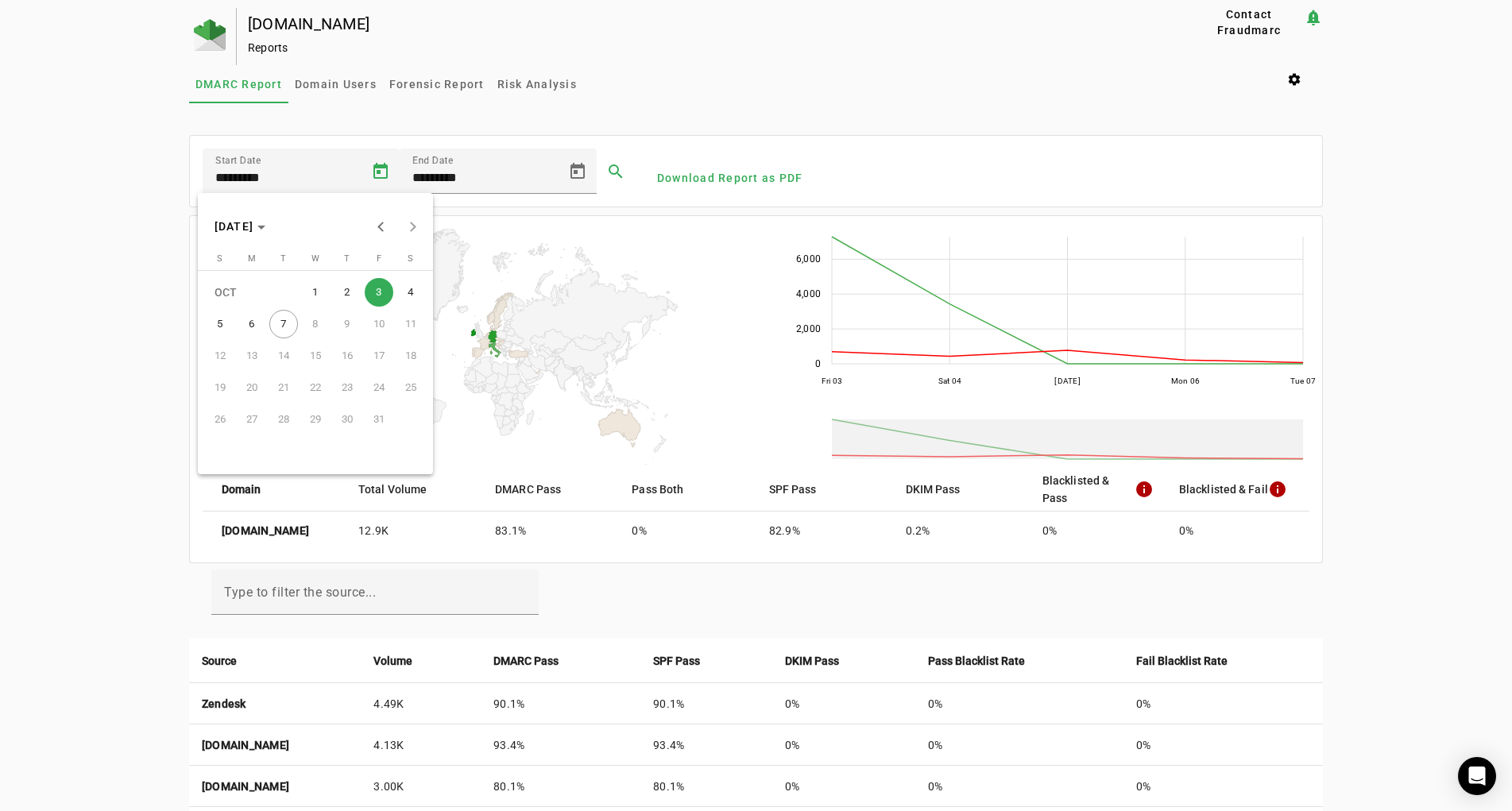
click at [316, 290] on span "1" at bounding box center [315, 292] width 28 height 28
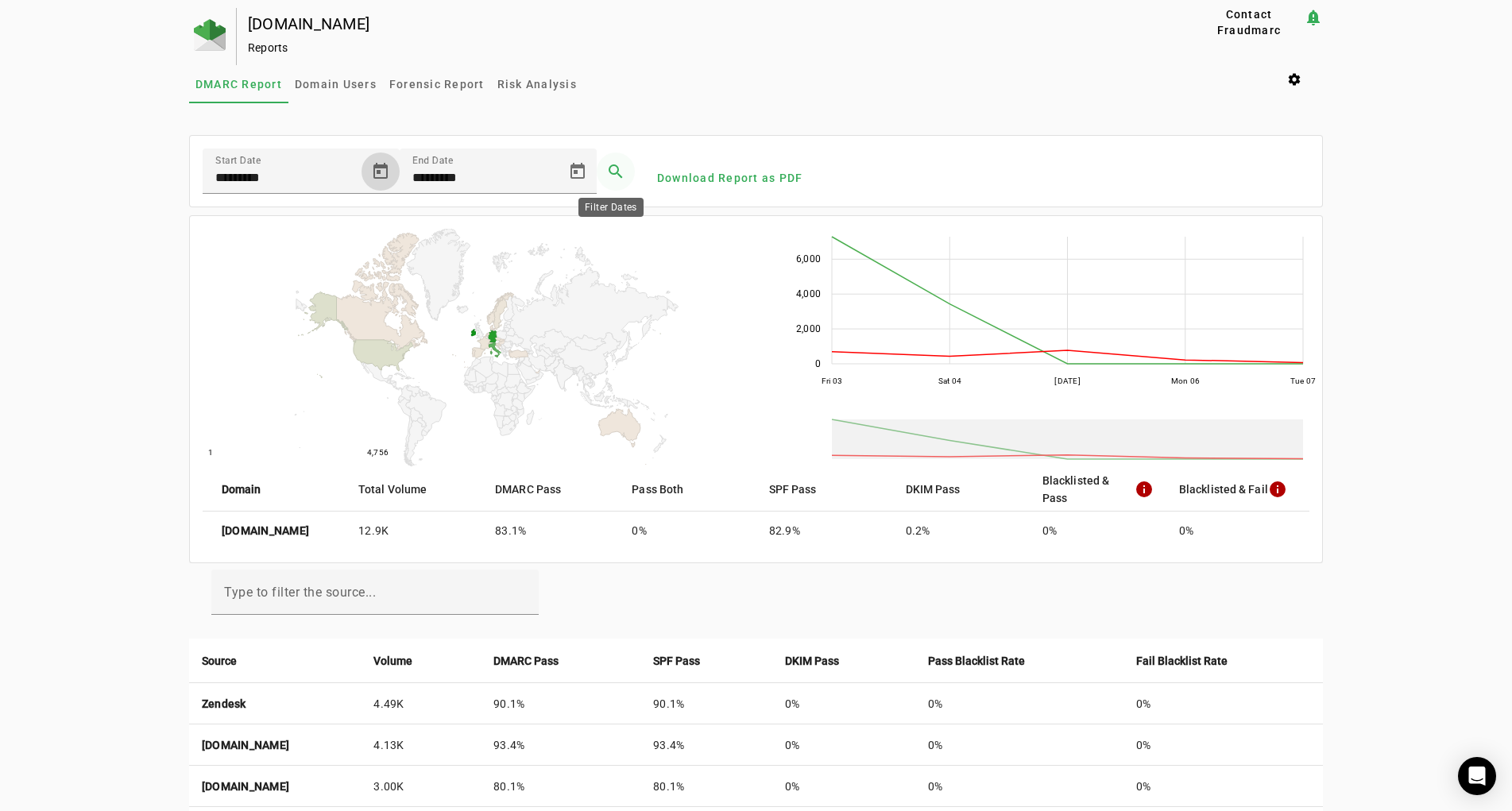
click at [610, 171] on span at bounding box center [615, 172] width 38 height 38
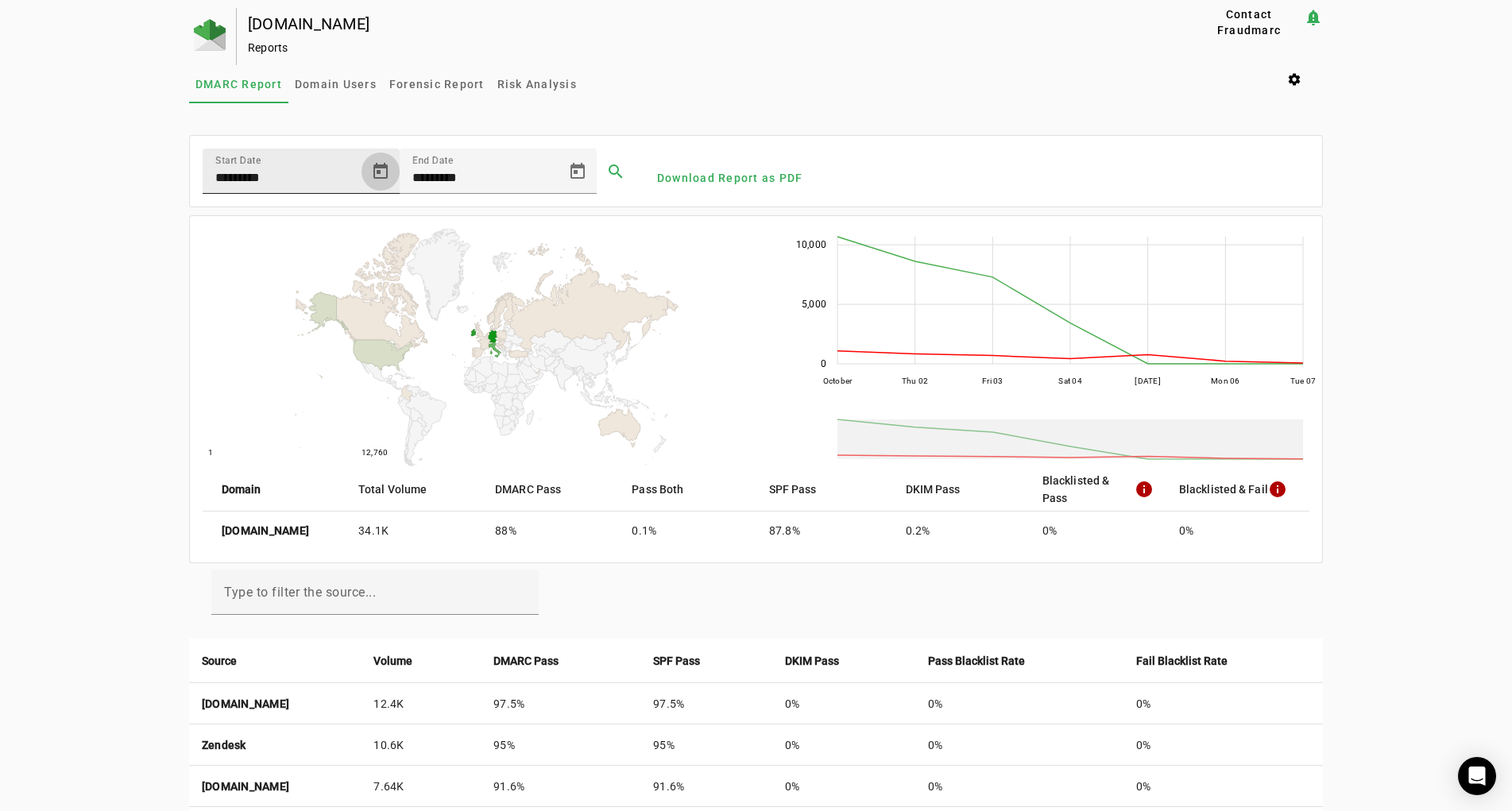
click at [374, 171] on span "Open calendar" at bounding box center [380, 172] width 38 height 38
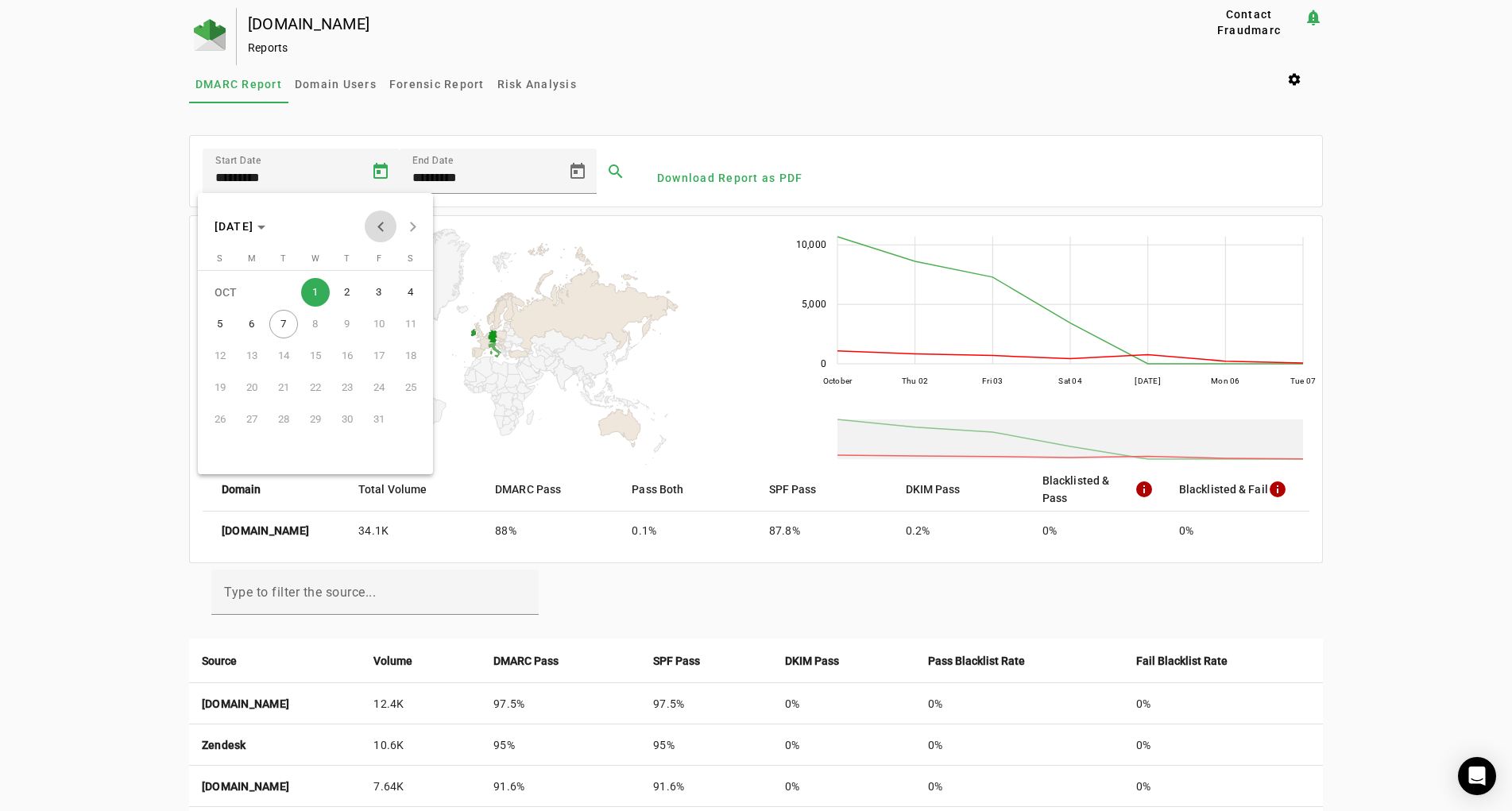
click at [381, 225] on button "Previous month" at bounding box center [380, 226] width 32 height 32
click at [250, 452] on span "29" at bounding box center [252, 451] width 28 height 28
type input "*********"
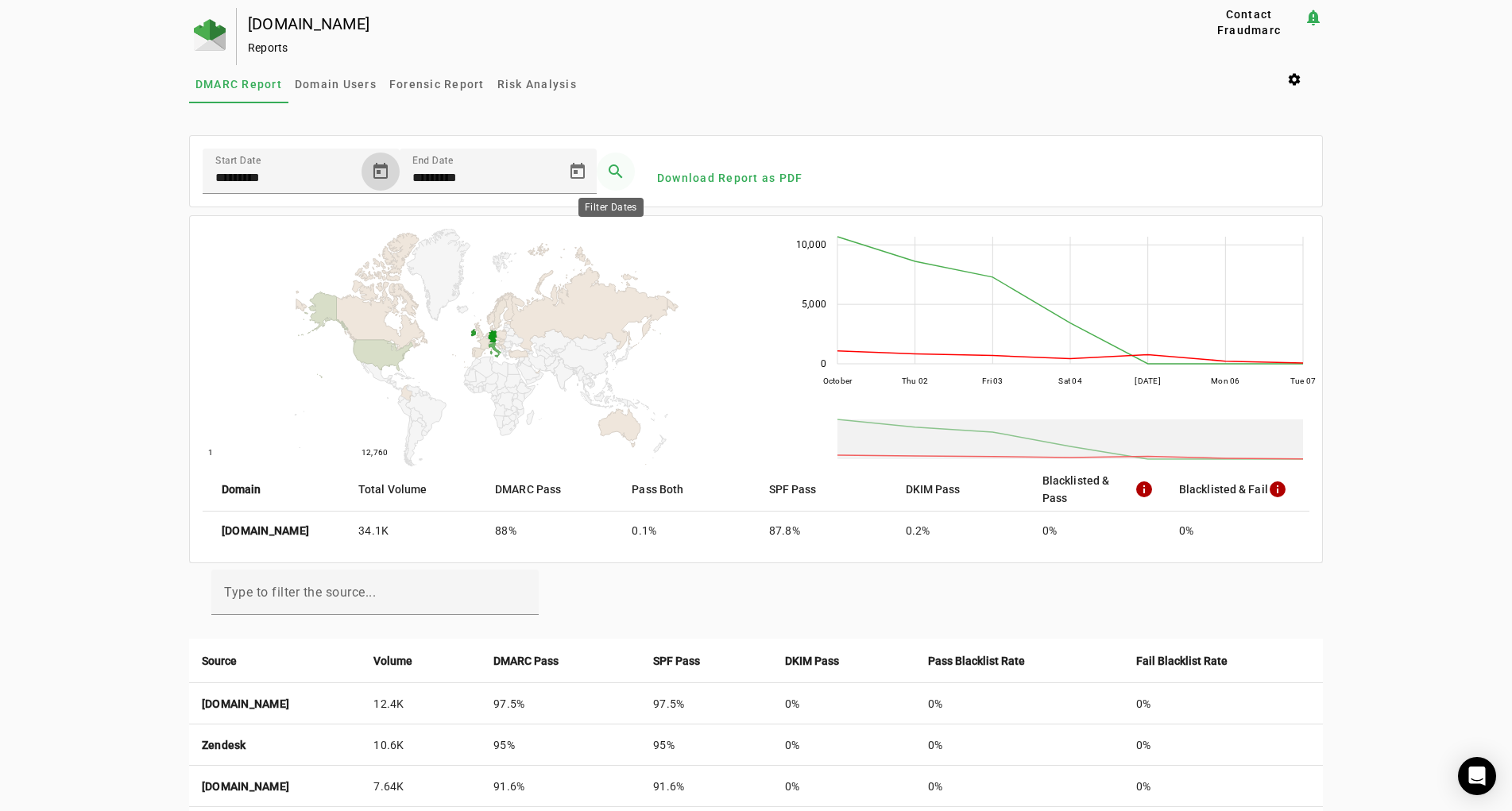
click at [612, 168] on span at bounding box center [615, 172] width 38 height 38
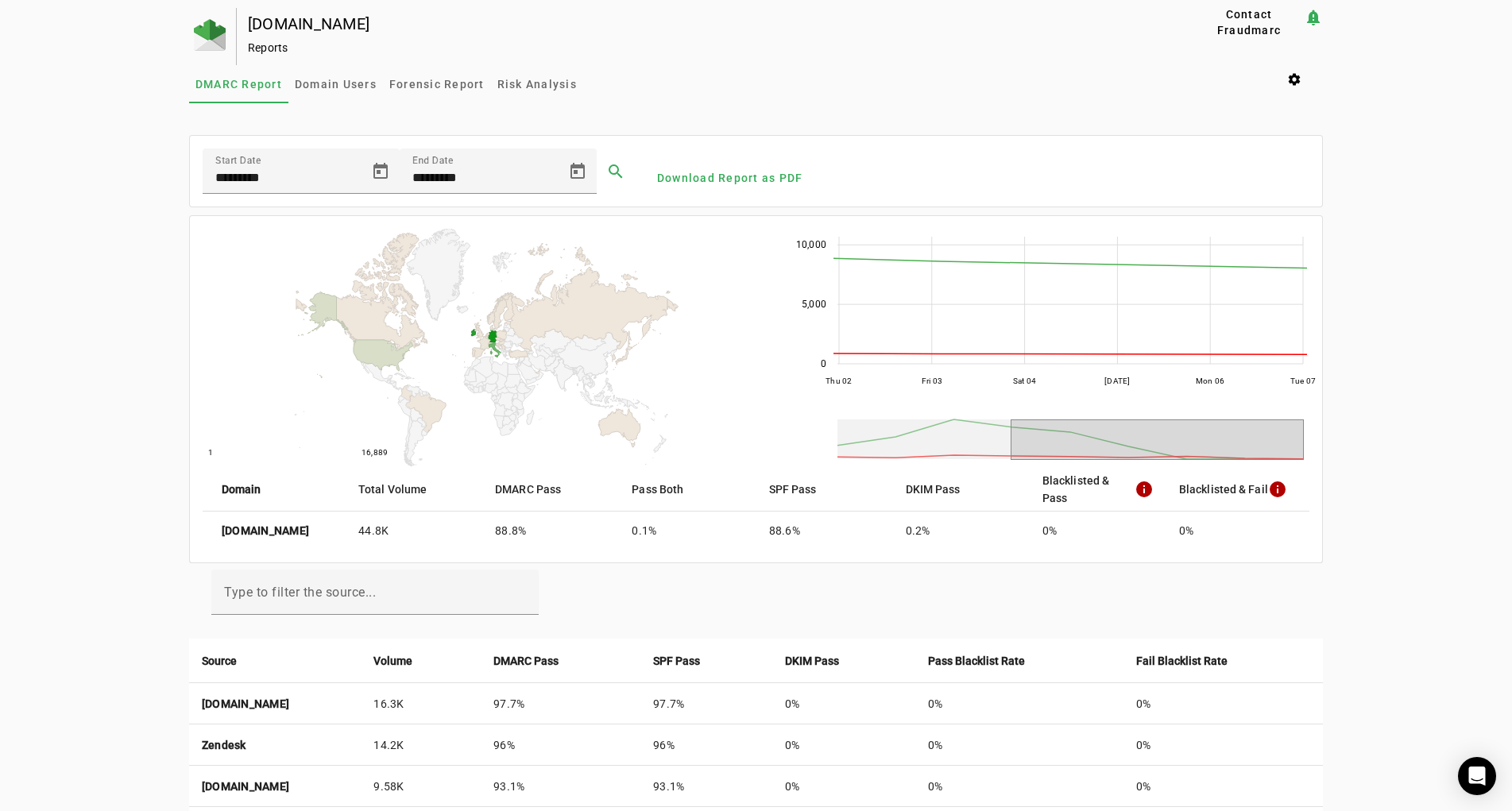
drag, startPoint x: 1019, startPoint y: 442, endPoint x: 1359, endPoint y: 473, distance: 341.4
click at [1359, 473] on div "[DOMAIN_NAME] Reports Contact Fraudmarc notification_important Reports DMARC Re…" at bounding box center [756, 677] width 1512 height 1340
click at [1271, 449] on g at bounding box center [1072, 440] width 468 height 45
click at [1382, 449] on div "[DOMAIN_NAME] Reports Contact Fraudmarc notification_important Reports DMARC Re…" at bounding box center [756, 677] width 1512 height 1340
click at [1290, 431] on g at bounding box center [1072, 440] width 468 height 45
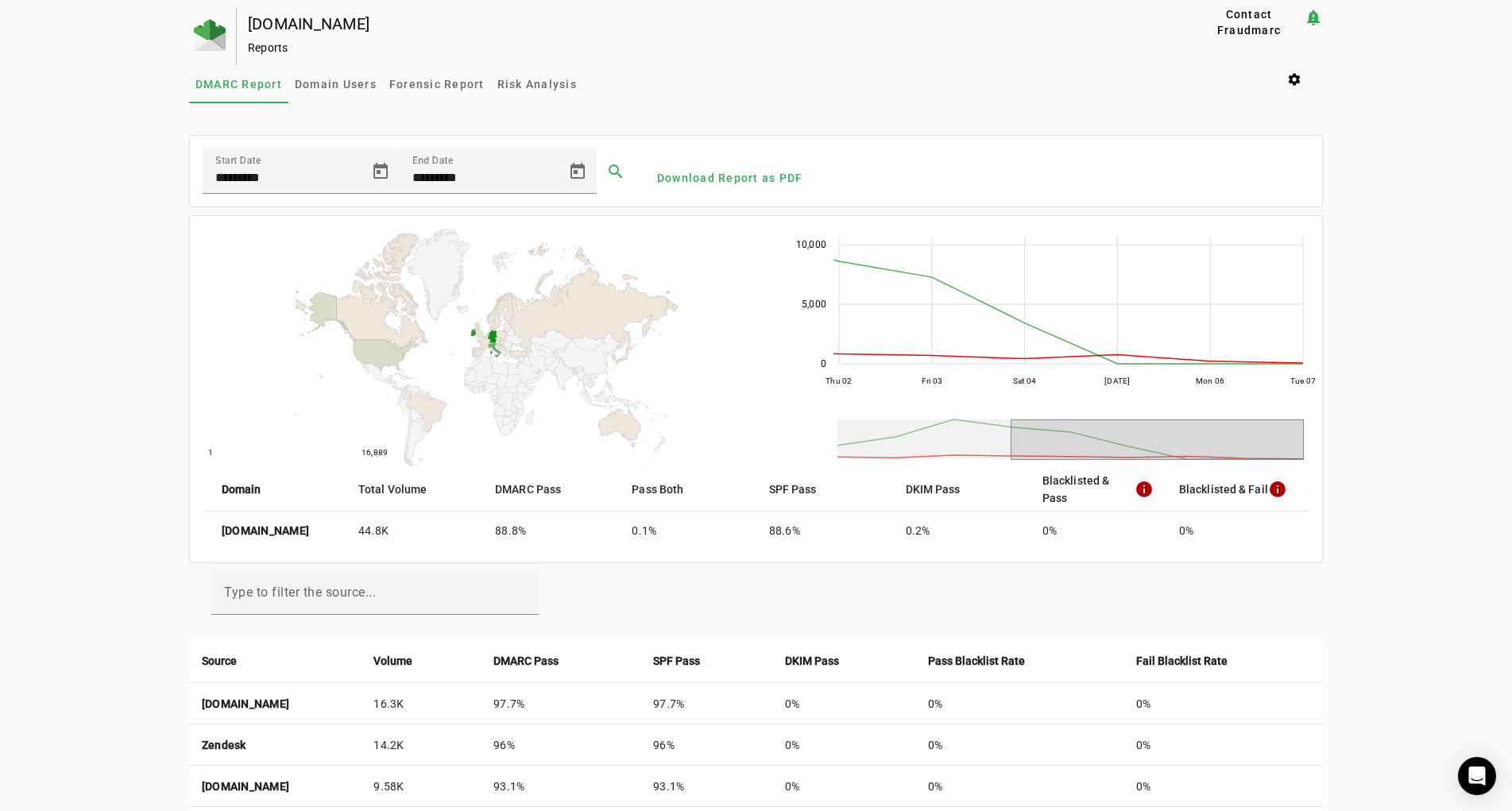
click at [1244, 436] on g at bounding box center [1072, 440] width 468 height 45
click at [975, 435] on rect at bounding box center [1071, 440] width 465 height 40
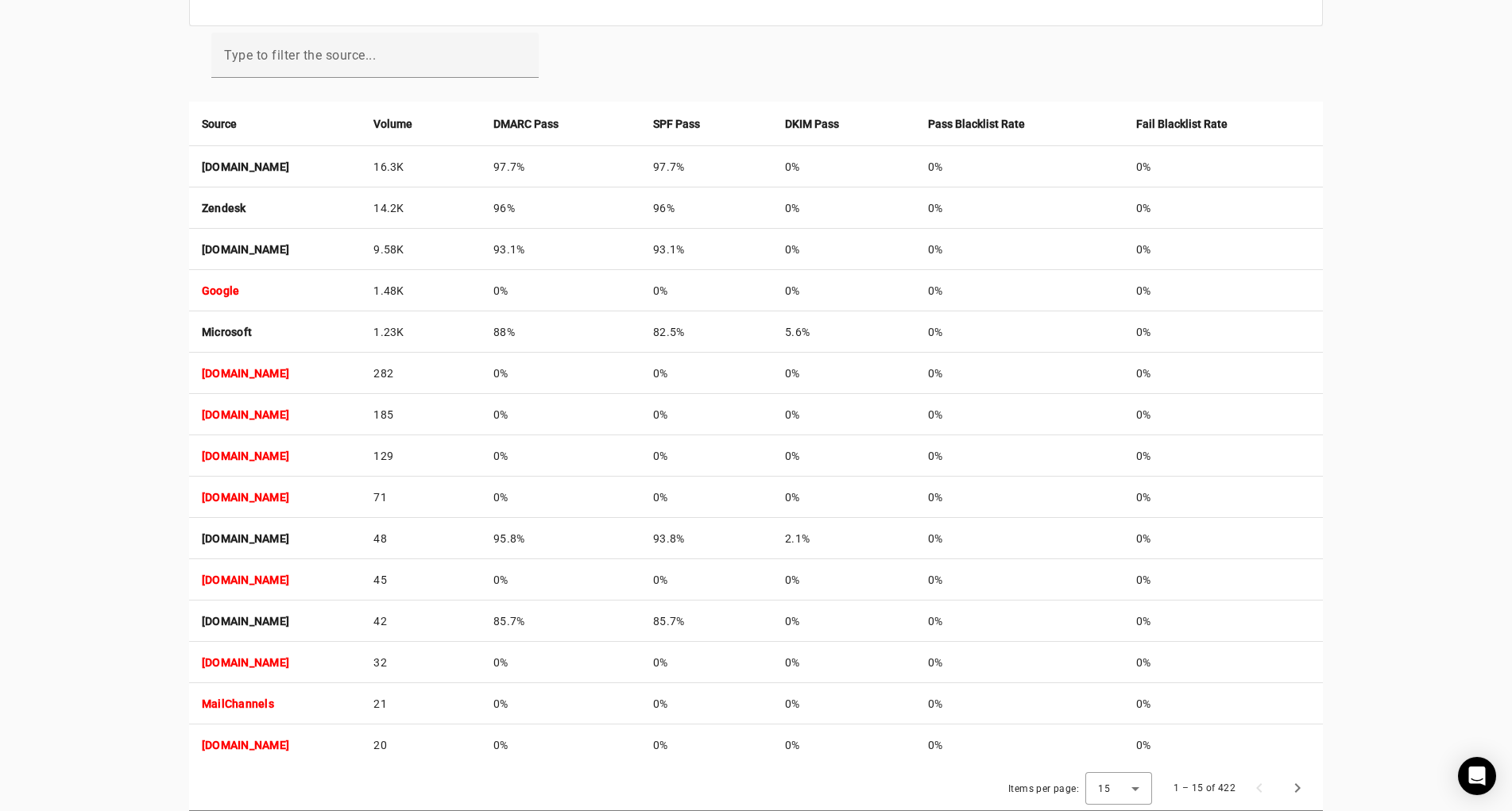
scroll to position [569, 0]
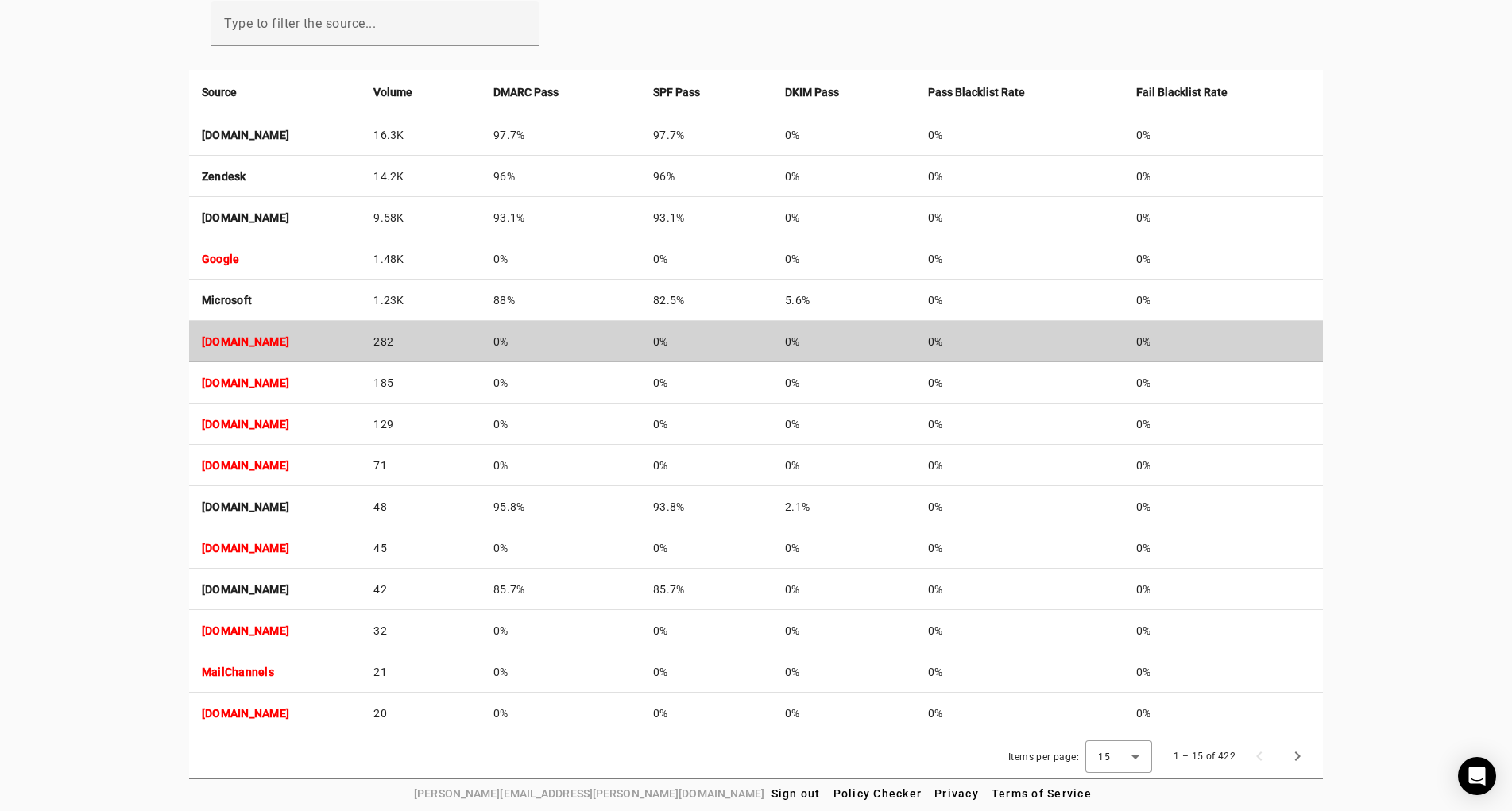
click at [290, 342] on strong "[DOMAIN_NAME]" at bounding box center [245, 341] width 87 height 13
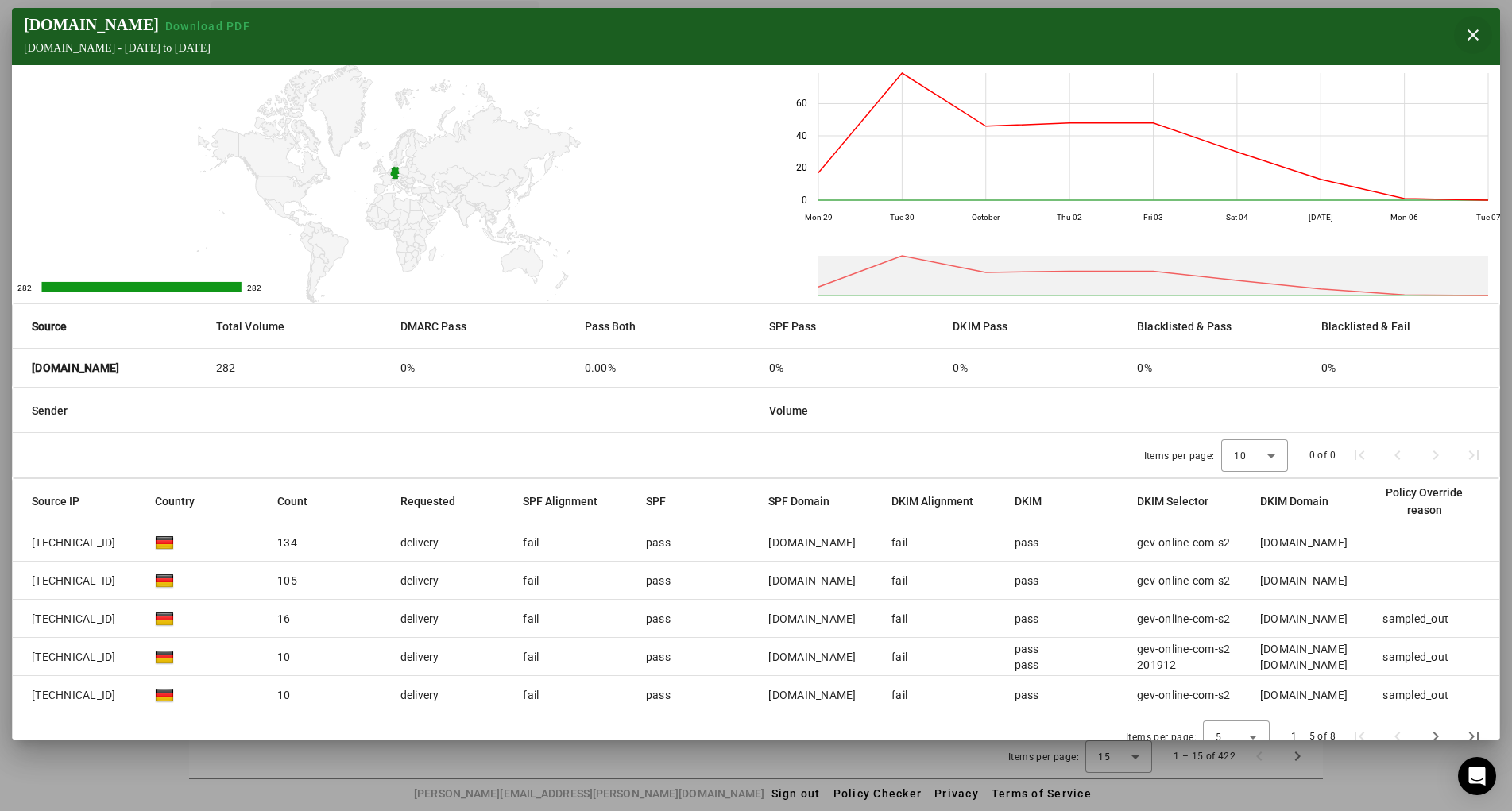
click at [1463, 33] on span "button" at bounding box center [1473, 34] width 38 height 38
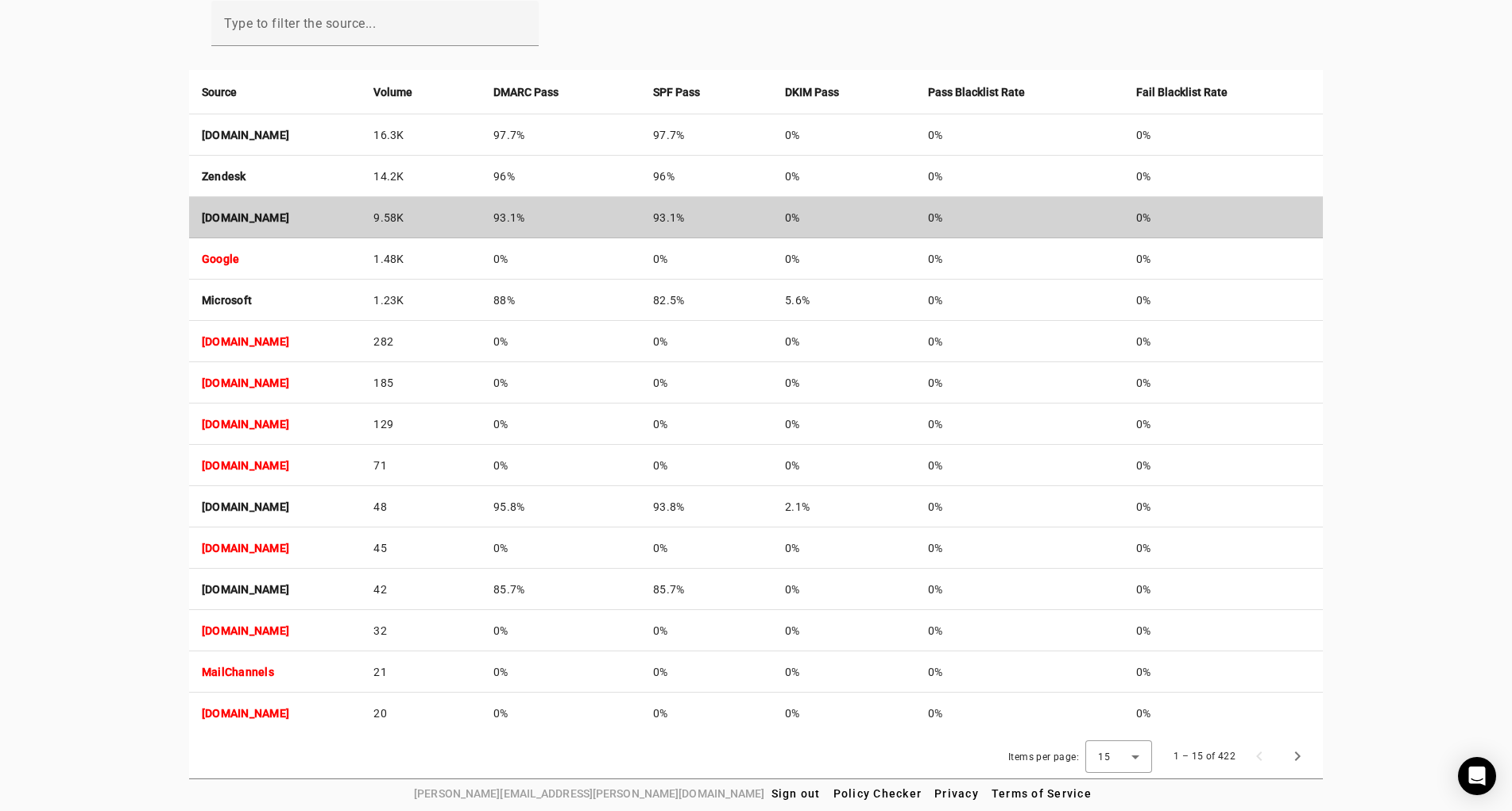
click at [208, 217] on strong "[DOMAIN_NAME]" at bounding box center [245, 217] width 87 height 13
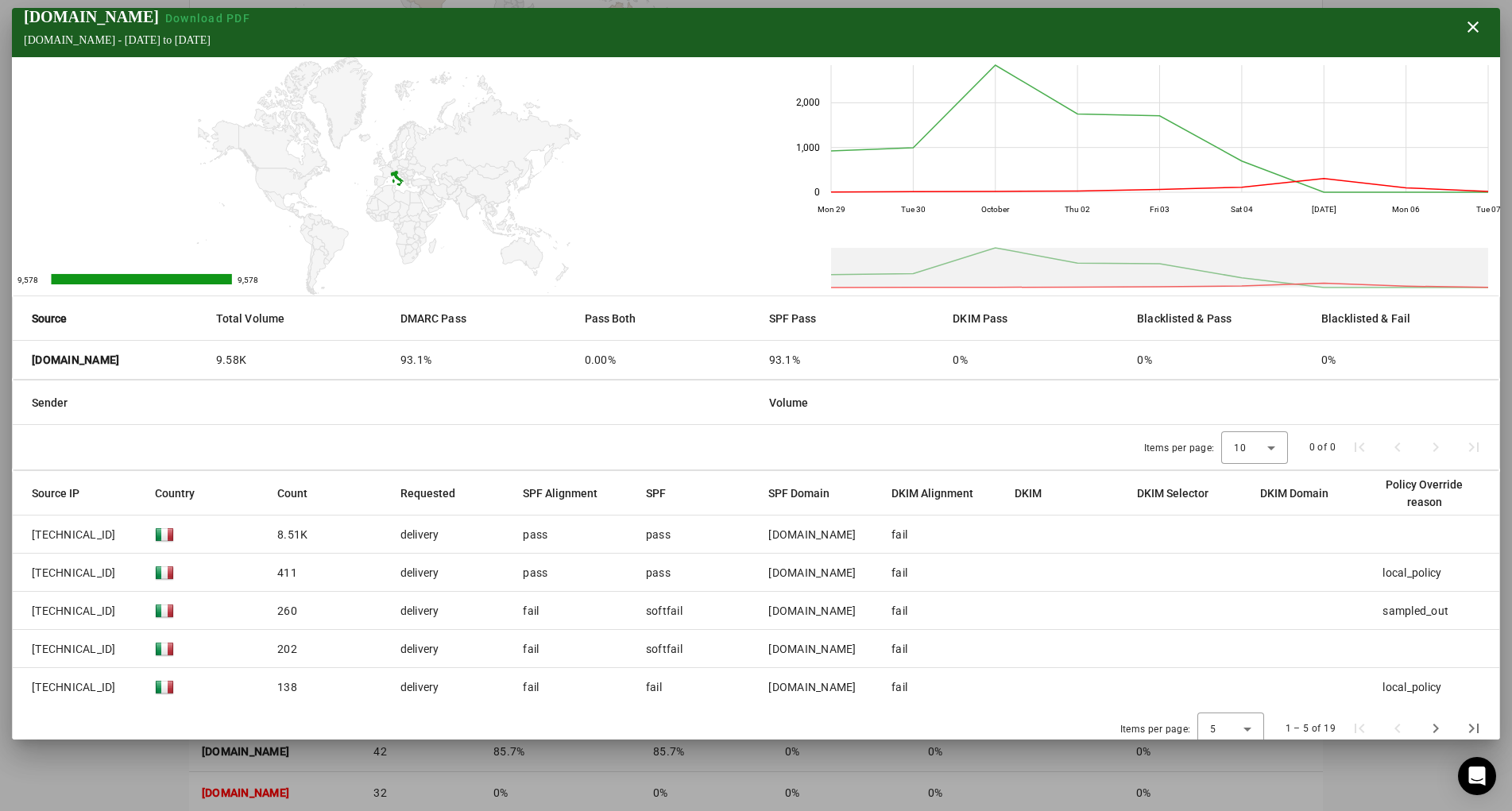
scroll to position [20, 0]
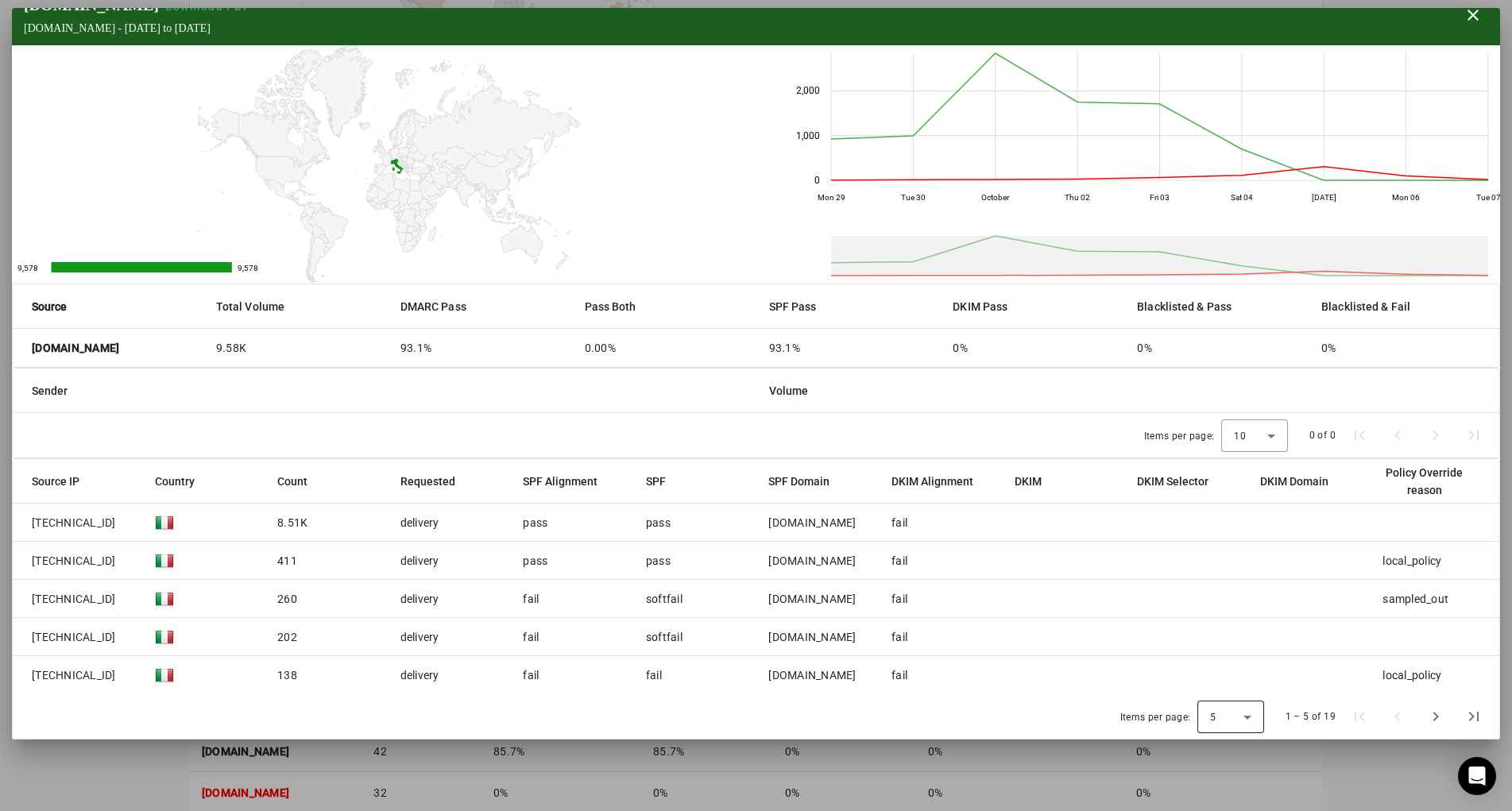
click at [1245, 719] on icon at bounding box center [1247, 717] width 19 height 19
click at [1217, 681] on span "50" at bounding box center [1212, 675] width 16 height 19
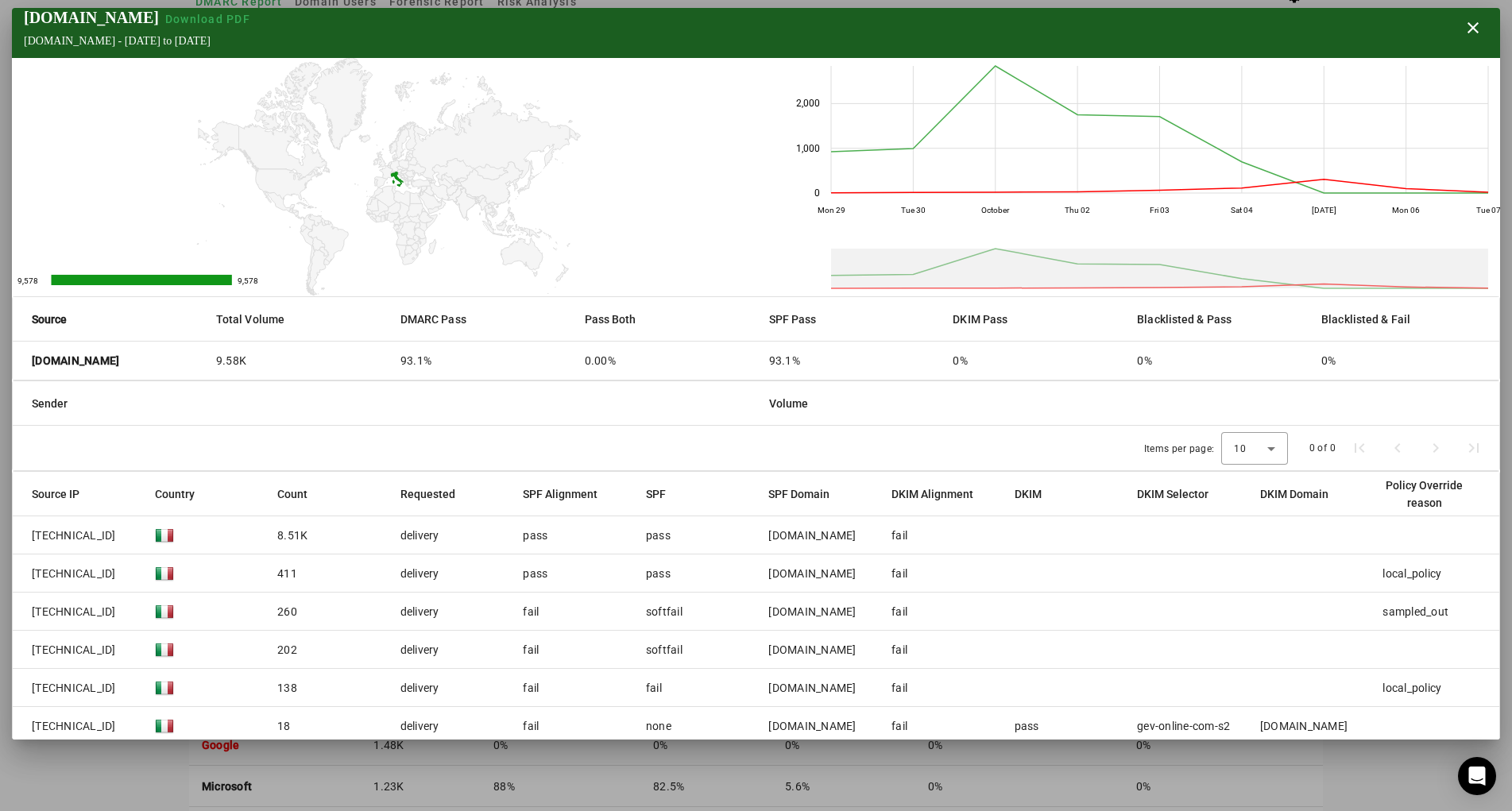
scroll to position [81, 0]
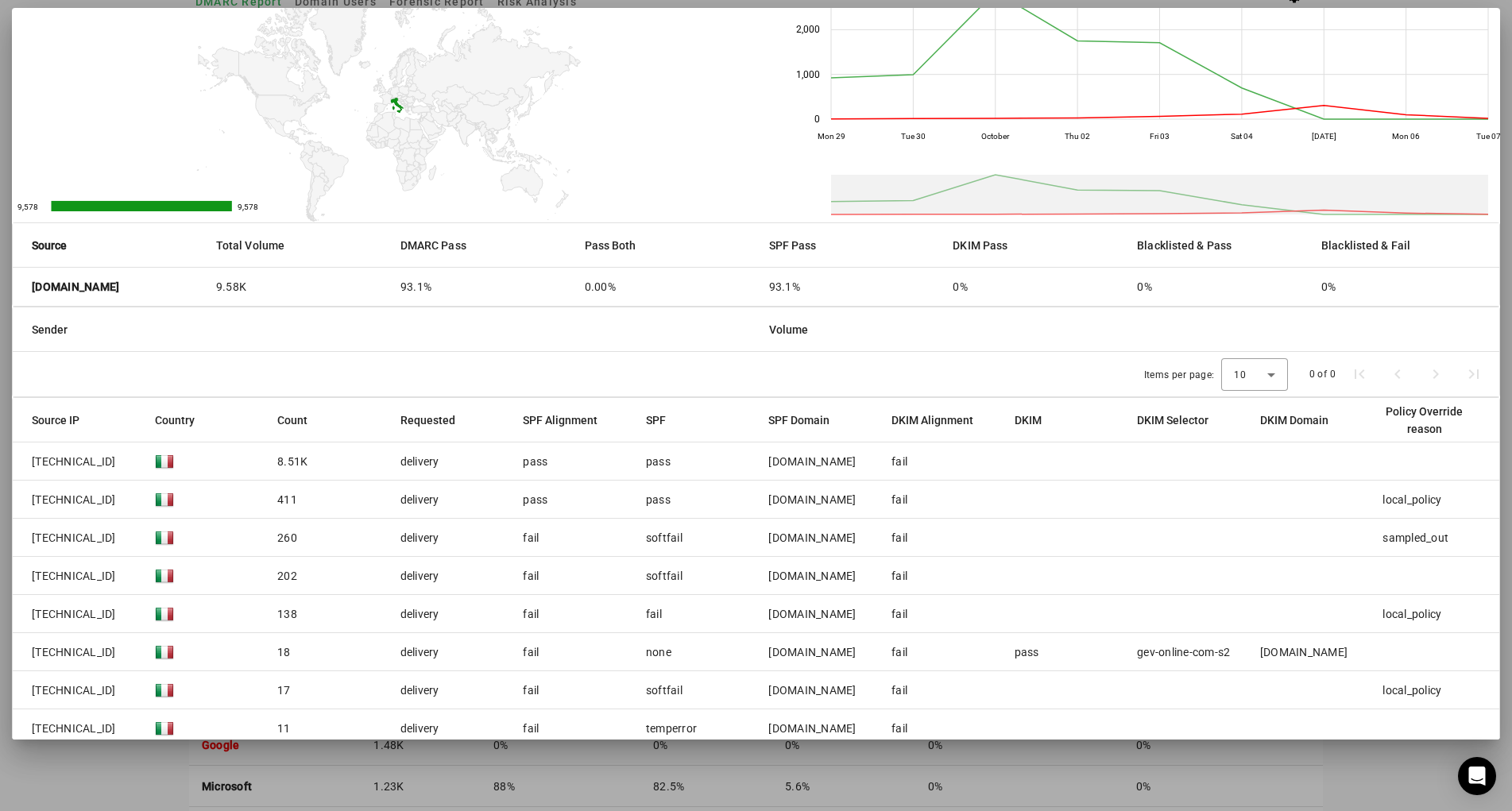
drag, startPoint x: 25, startPoint y: 464, endPoint x: 972, endPoint y: 473, distance: 947.0
click at [142, 473] on mat-cell "[TECHNICAL_ID]" at bounding box center [78, 461] width 129 height 38
click at [966, 463] on mat-cell "fail" at bounding box center [940, 461] width 123 height 38
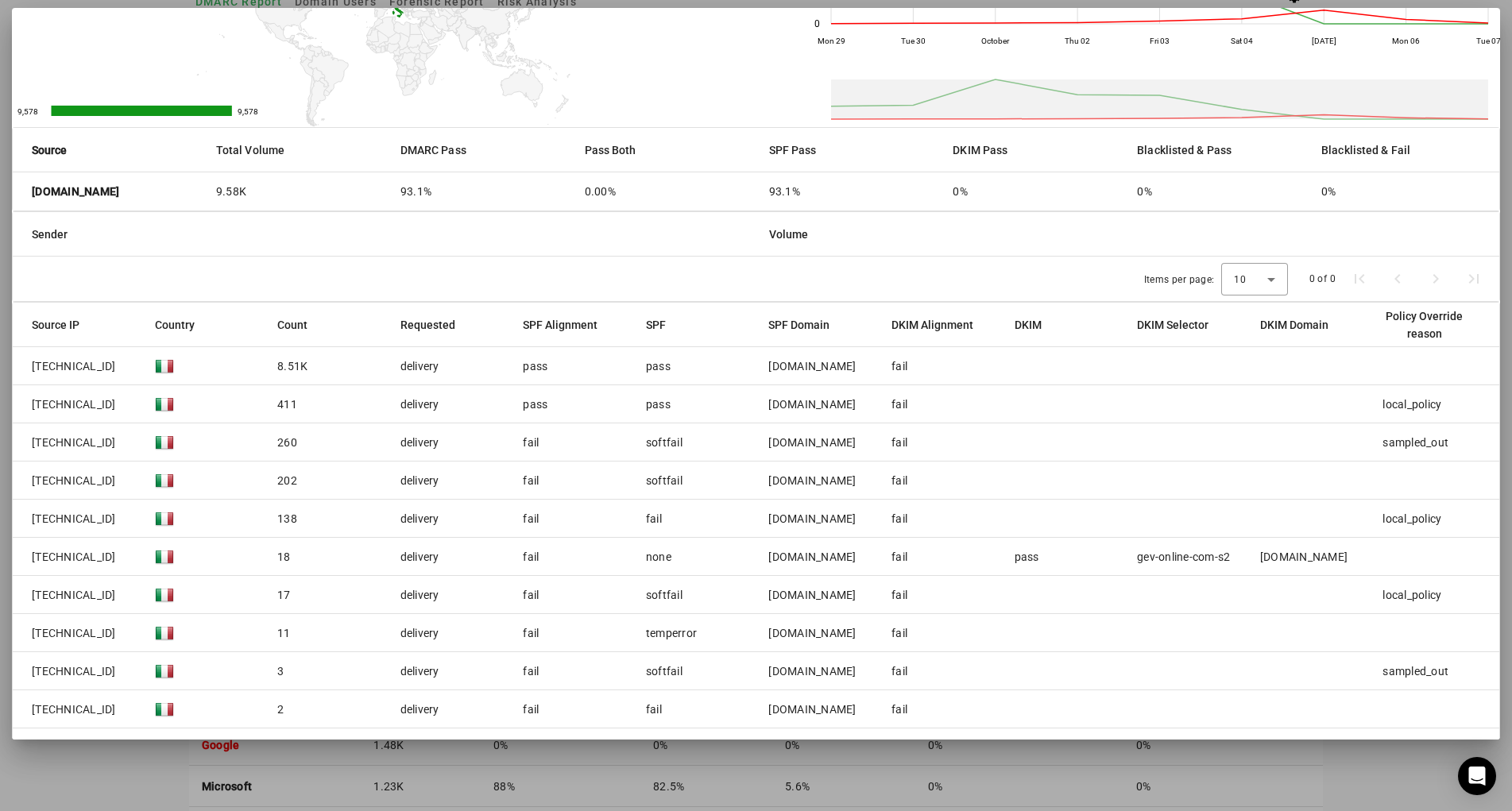
scroll to position [148, 0]
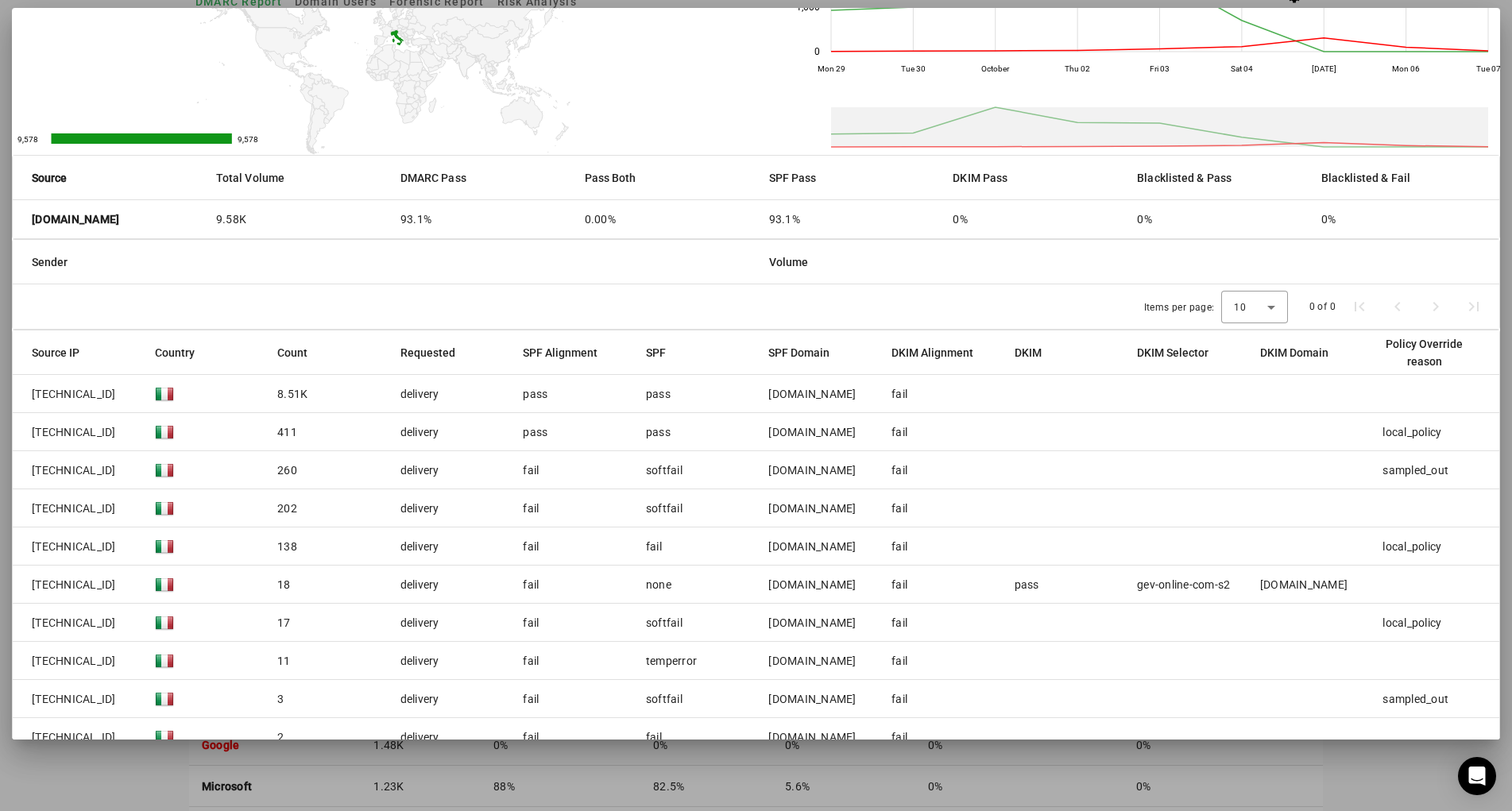
drag, startPoint x: 669, startPoint y: 391, endPoint x: 684, endPoint y: 391, distance: 15.0
click at [684, 391] on mat-cell "pass" at bounding box center [695, 394] width 123 height 38
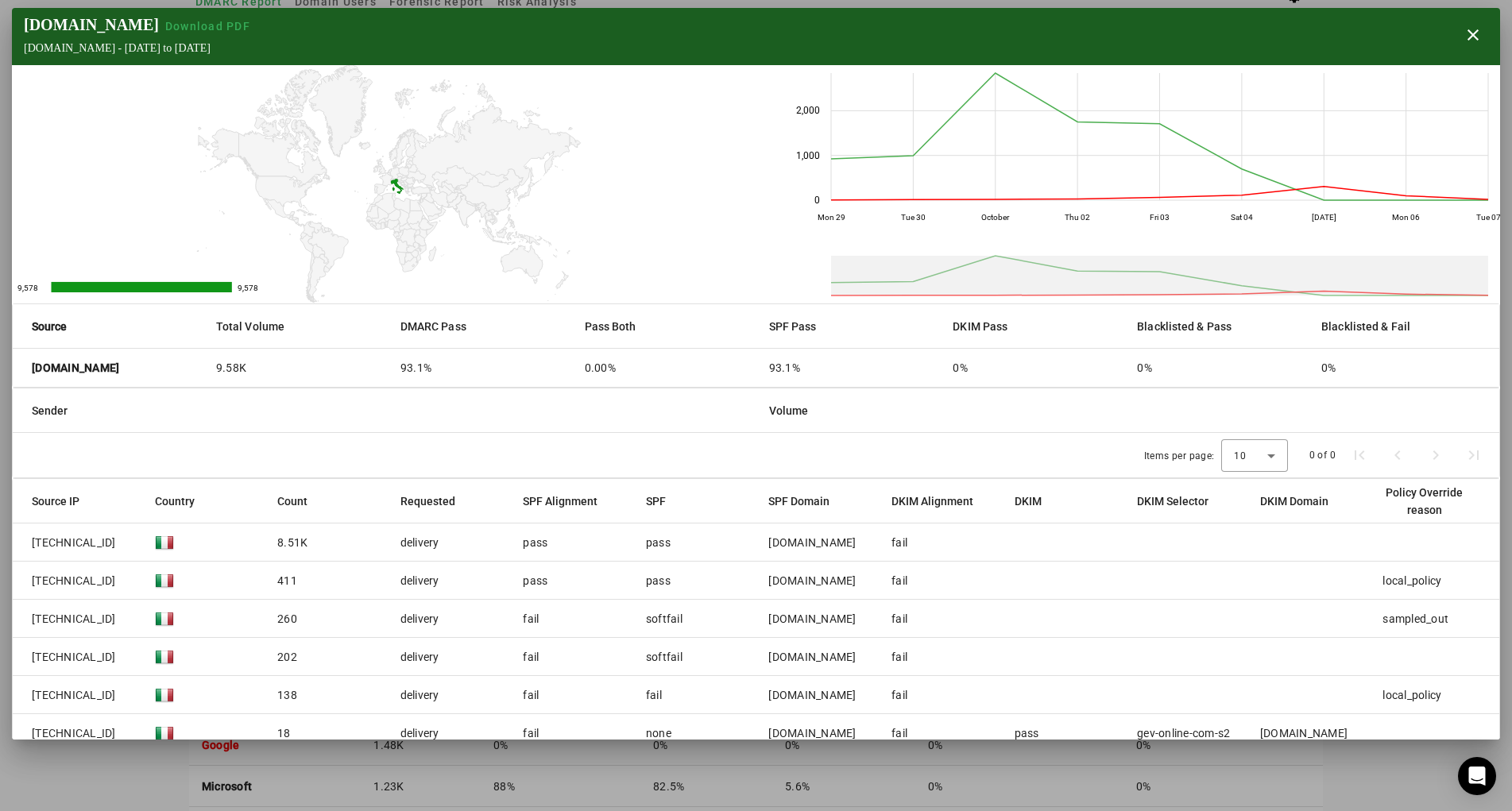
scroll to position [0, 0]
click at [1467, 31] on span "button" at bounding box center [1473, 34] width 38 height 38
